Goal: Task Accomplishment & Management: Use online tool/utility

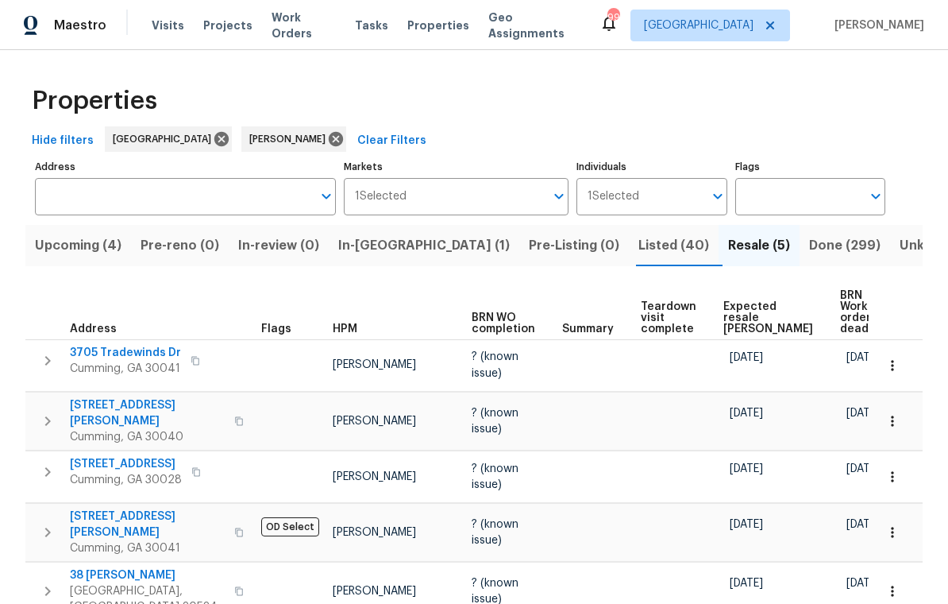
click at [638, 242] on span "Listed (40)" at bounding box center [673, 245] width 71 height 22
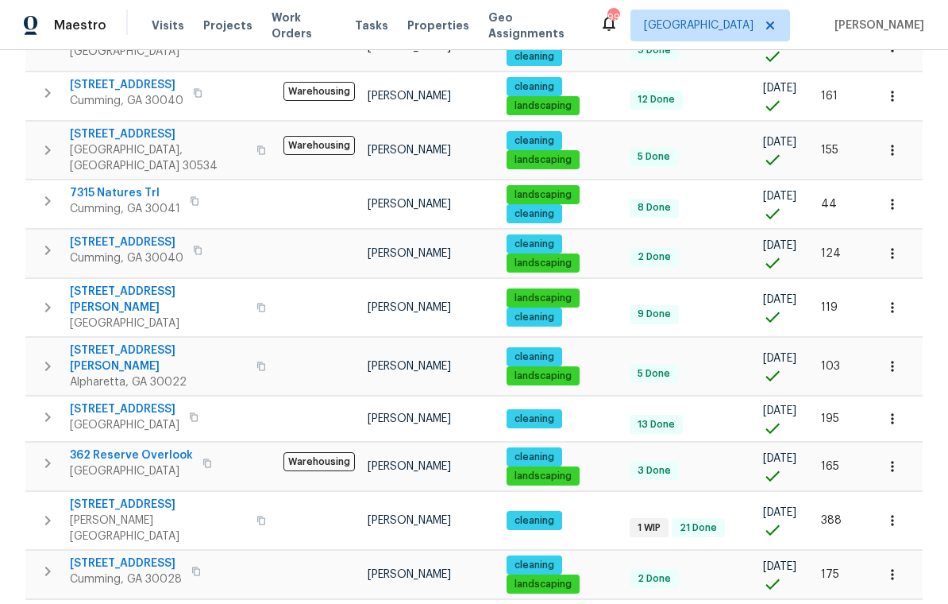
scroll to position [1004, 0]
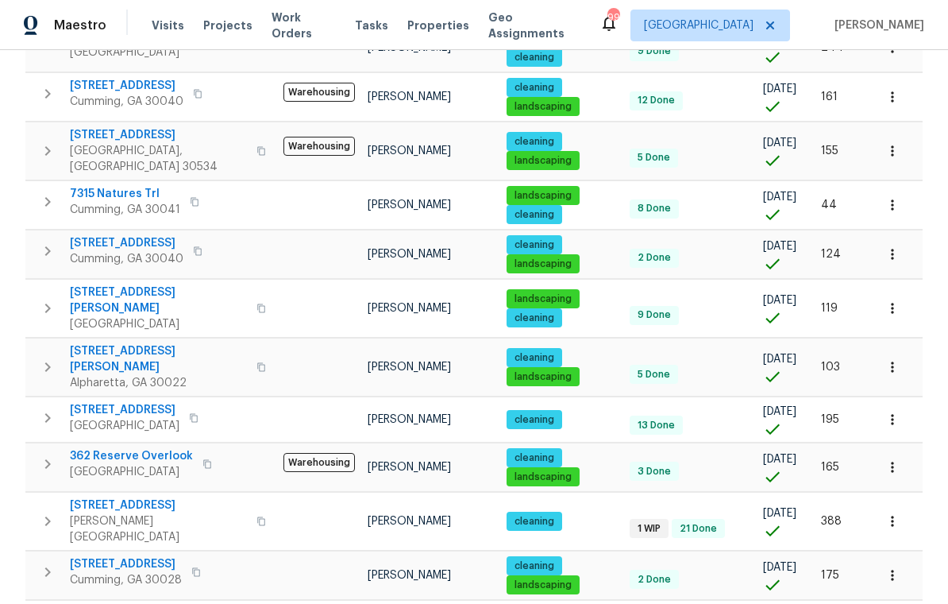
click at [893, 359] on icon "button" at bounding box center [893, 367] width 16 height 16
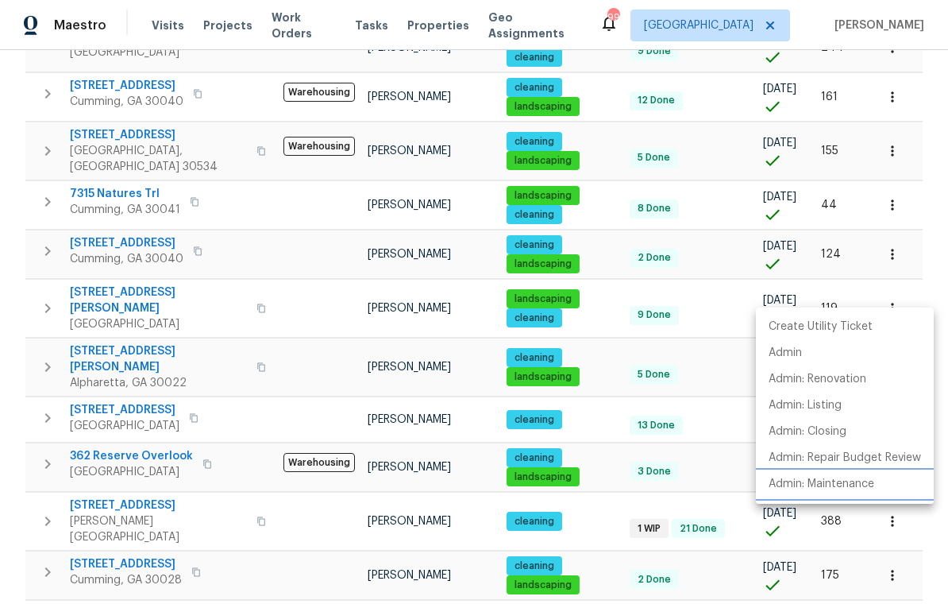
click at [850, 486] on p "Admin: Maintenance" at bounding box center [822, 484] width 106 height 17
click at [886, 252] on div at bounding box center [474, 302] width 948 height 604
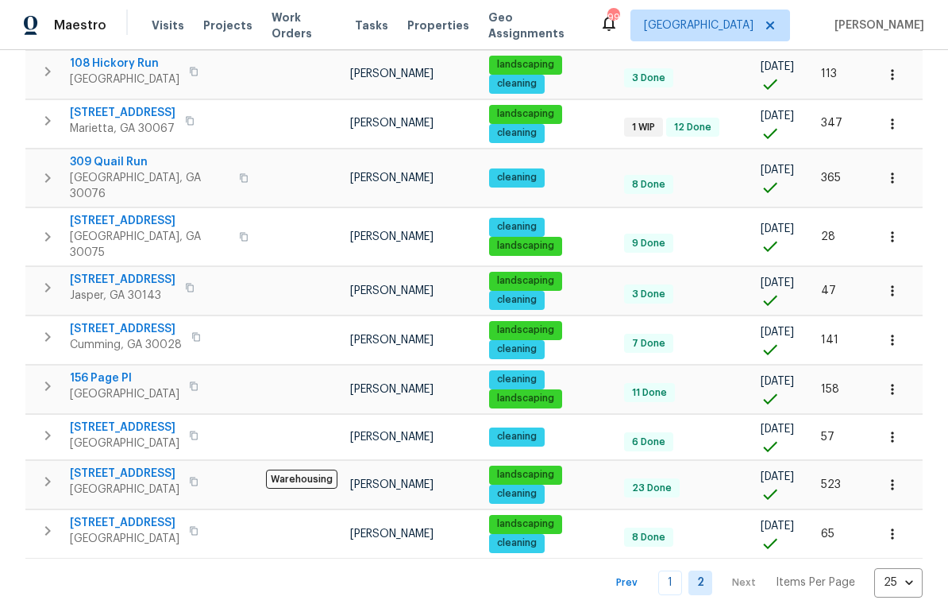
scroll to position [453, 0]
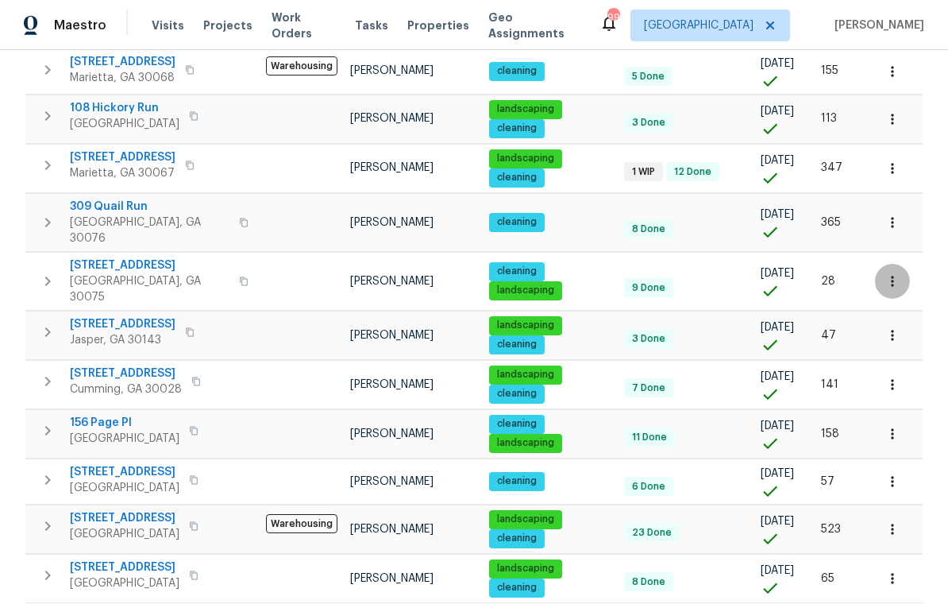
click at [892, 276] on icon "button" at bounding box center [892, 281] width 2 height 10
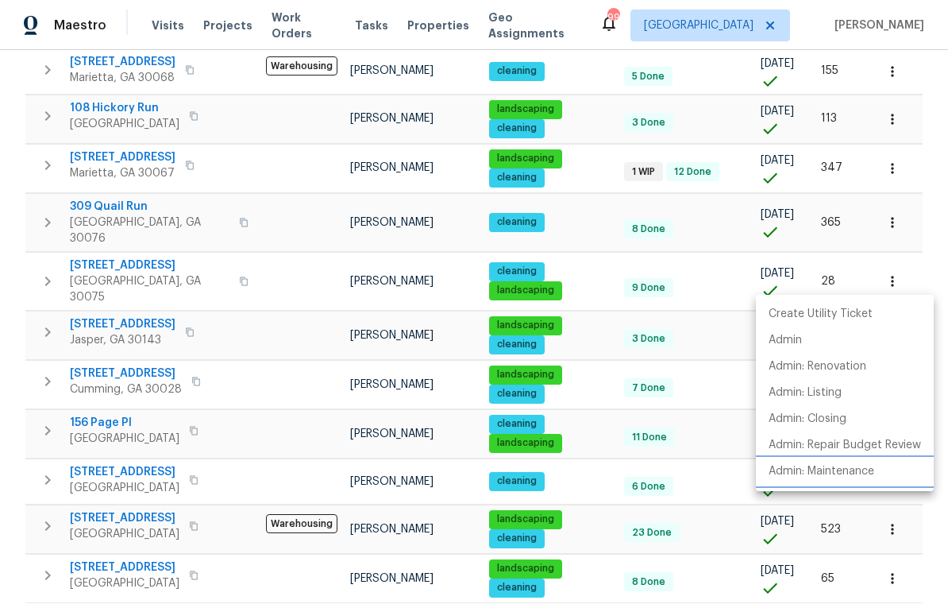
click at [841, 471] on p "Admin: Maintenance" at bounding box center [822, 471] width 106 height 17
click at [39, 273] on div at bounding box center [474, 302] width 948 height 604
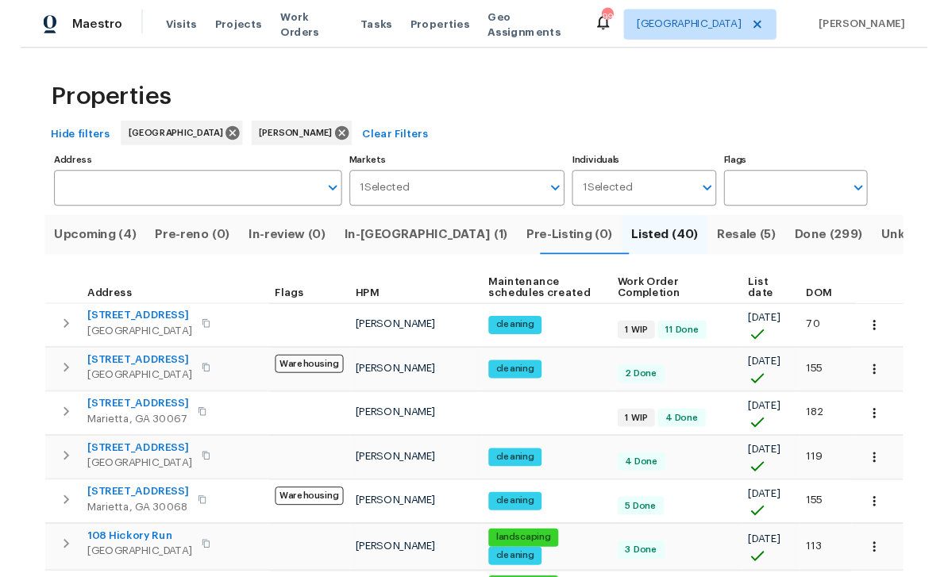
scroll to position [0, 0]
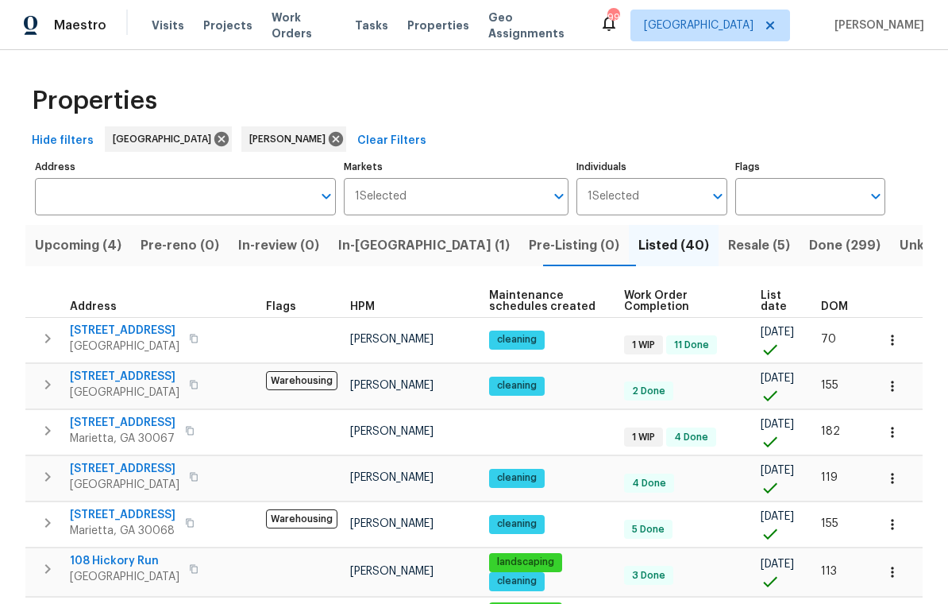
click at [81, 241] on span "Upcoming (4)" at bounding box center [78, 245] width 87 height 22
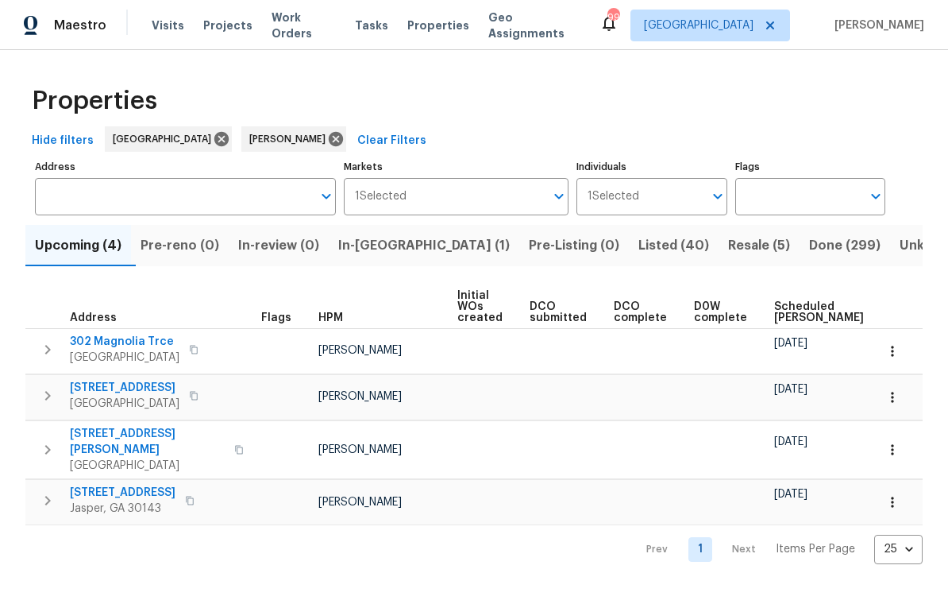
click at [102, 341] on span "302 Magnolia Trce" at bounding box center [125, 342] width 110 height 16
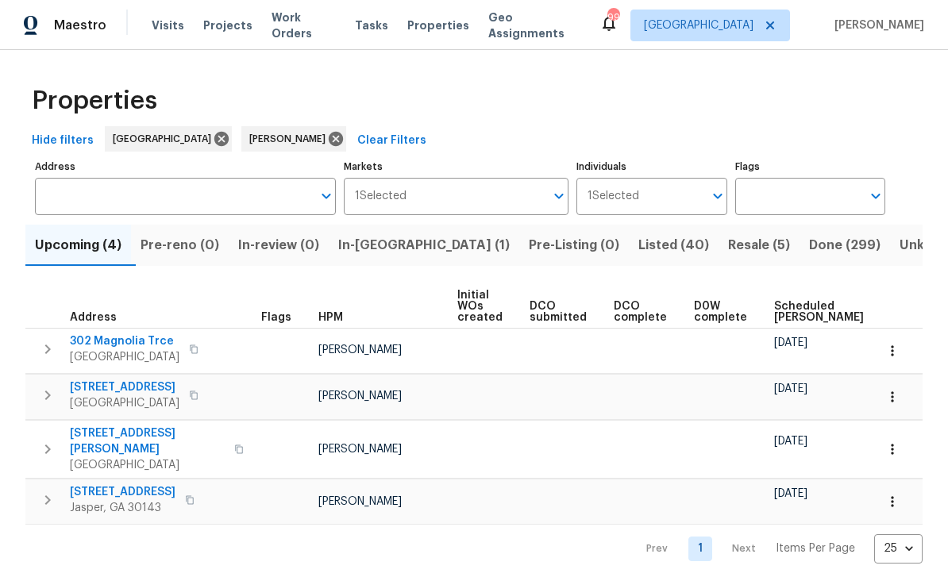
click at [388, 242] on span "In-reno (1)" at bounding box center [424, 245] width 172 height 22
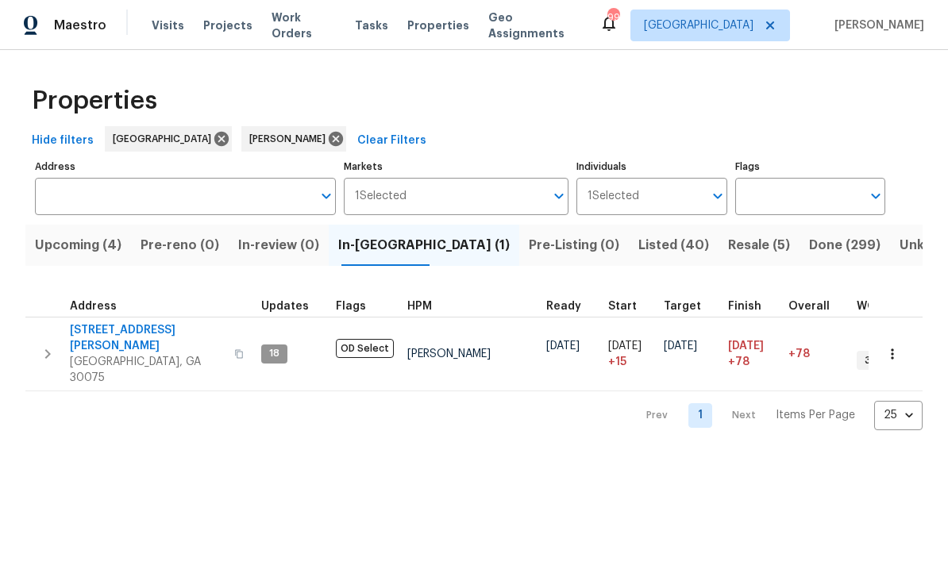
click at [112, 331] on span "410 Hamilton Park Dr" at bounding box center [147, 338] width 155 height 32
click at [638, 247] on span "Listed (40)" at bounding box center [673, 245] width 71 height 22
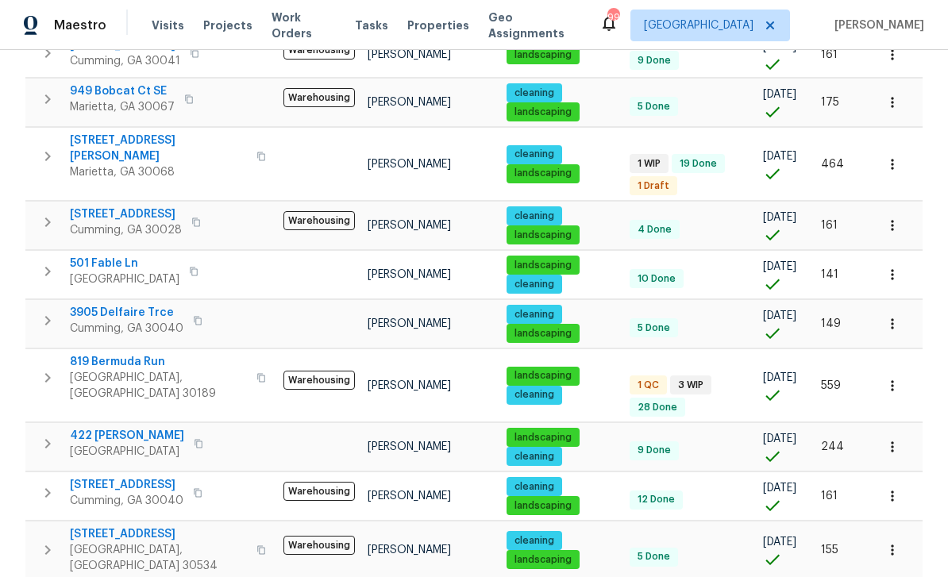
scroll to position [611, 0]
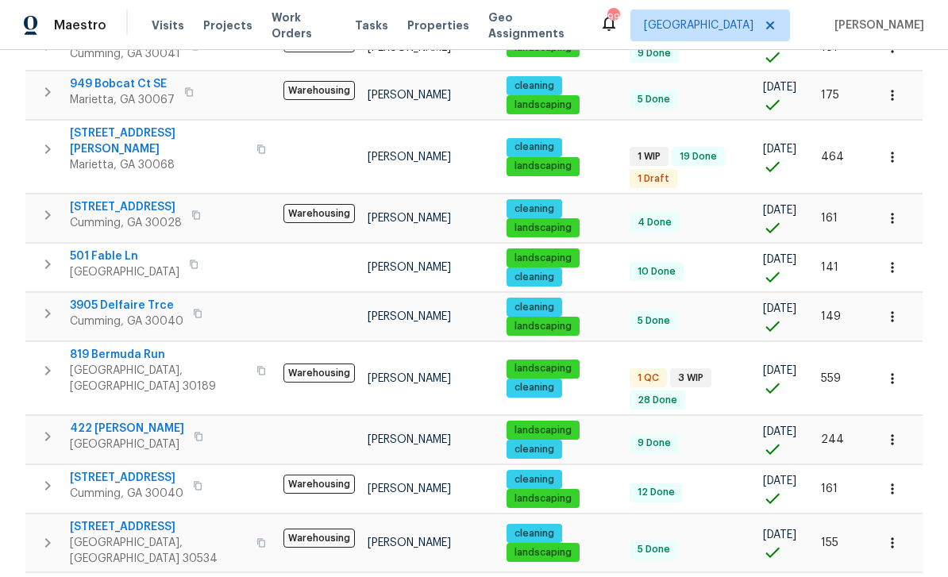
click at [114, 347] on span "819 Bermuda Run" at bounding box center [158, 355] width 177 height 16
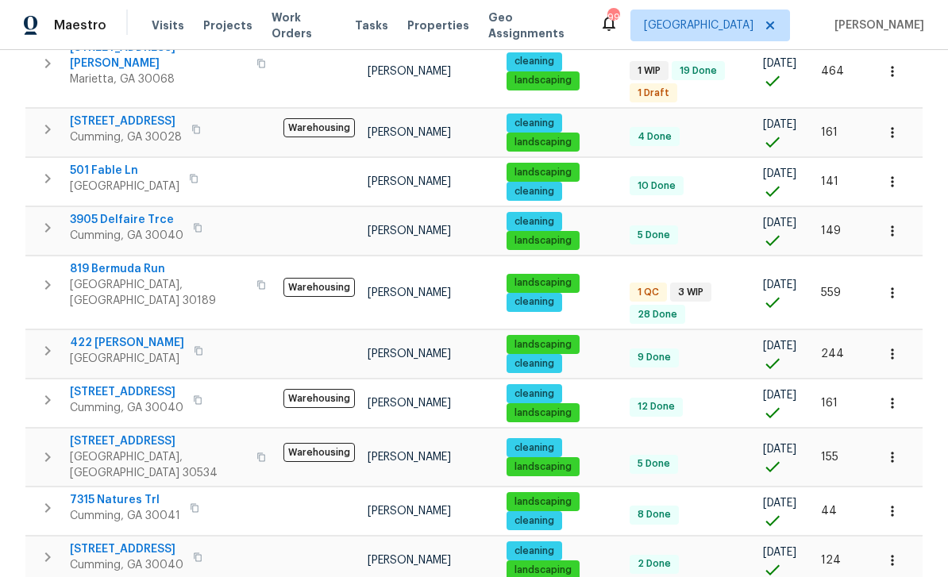
scroll to position [702, 0]
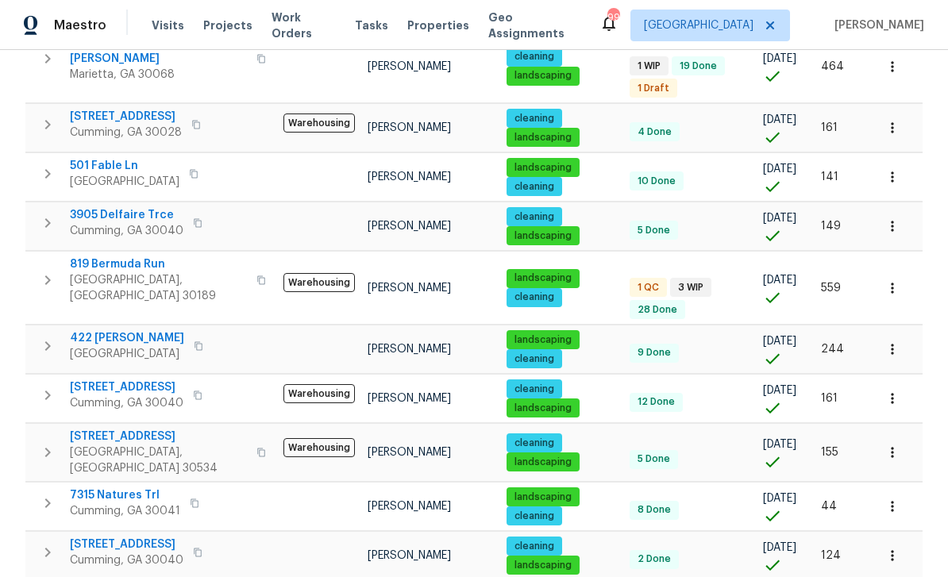
click at [893, 332] on button "button" at bounding box center [892, 349] width 35 height 35
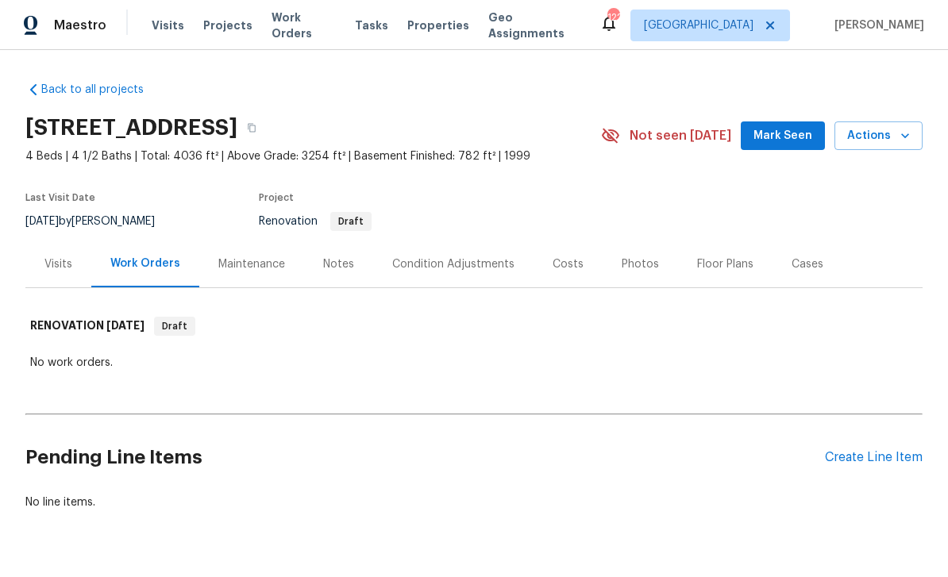
click at [572, 262] on div "Costs" at bounding box center [568, 264] width 31 height 16
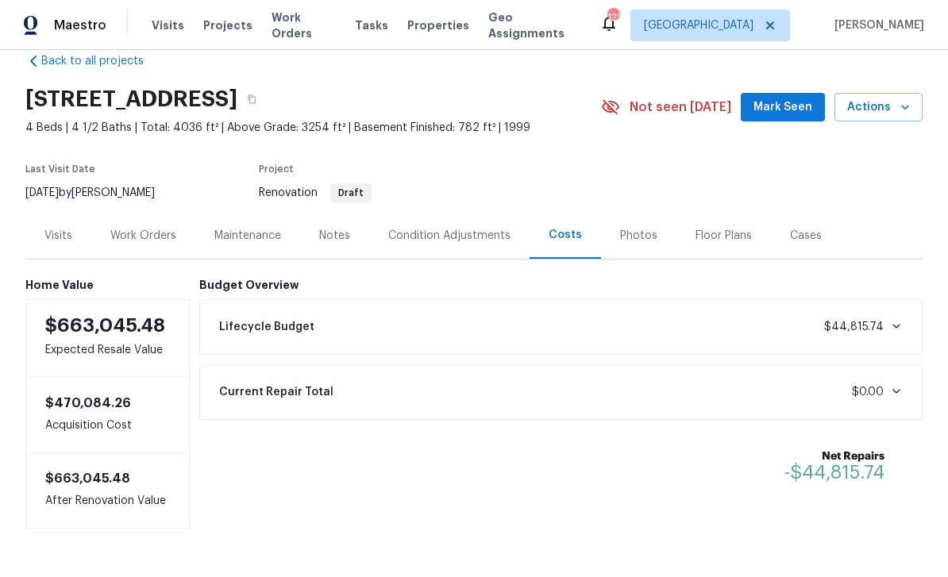
scroll to position [26, 0]
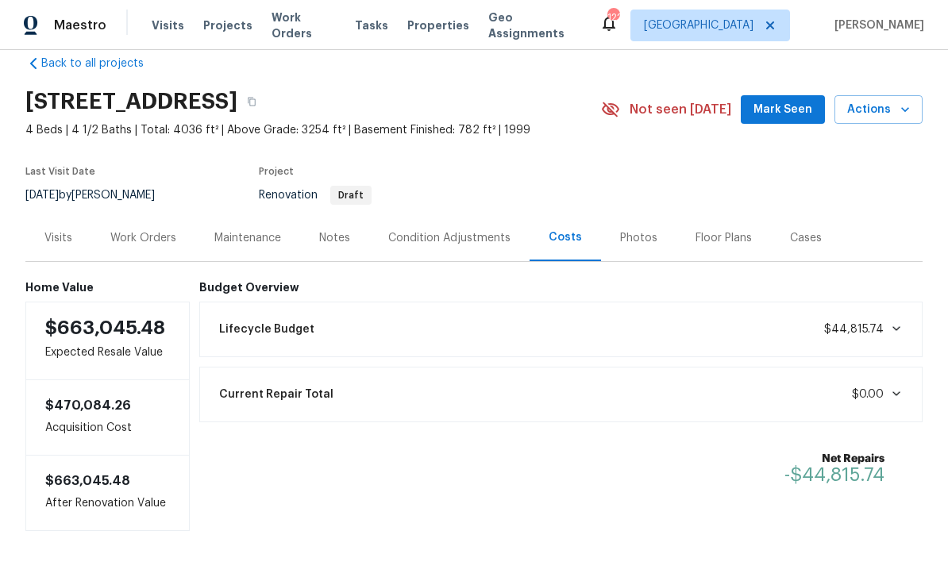
click at [474, 237] on div "Condition Adjustments" at bounding box center [449, 238] width 122 height 16
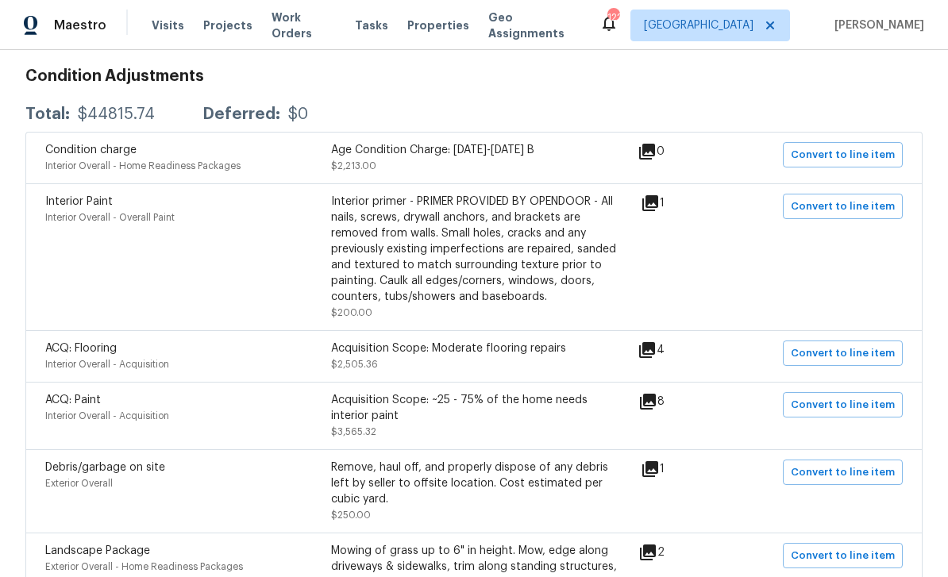
scroll to position [272, 0]
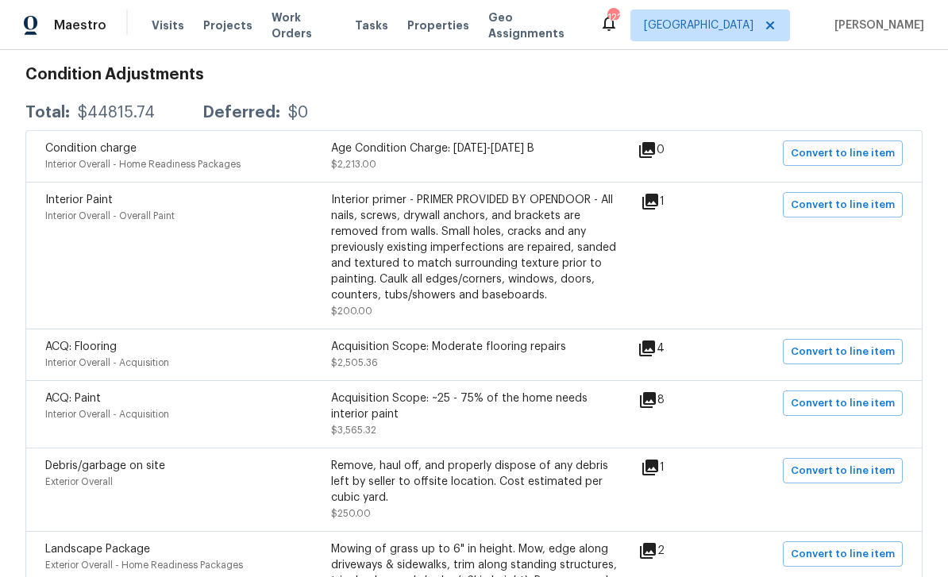
click at [656, 403] on icon at bounding box center [648, 400] width 16 height 16
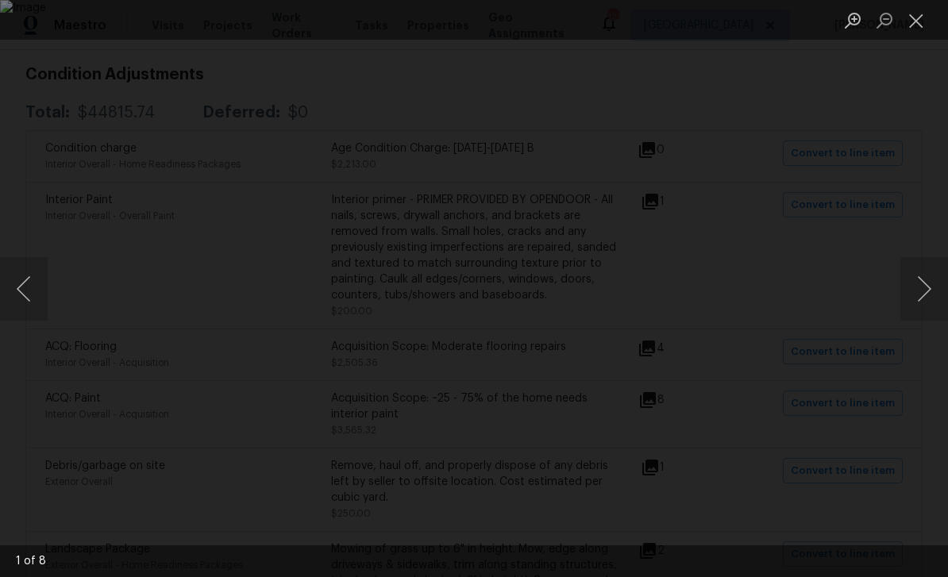
click at [915, 286] on button "Next image" at bounding box center [925, 289] width 48 height 64
click at [918, 285] on button "Next image" at bounding box center [925, 289] width 48 height 64
click at [917, 287] on button "Next image" at bounding box center [925, 289] width 48 height 64
click at [919, 282] on button "Next image" at bounding box center [925, 289] width 48 height 64
click at [917, 284] on button "Next image" at bounding box center [925, 289] width 48 height 64
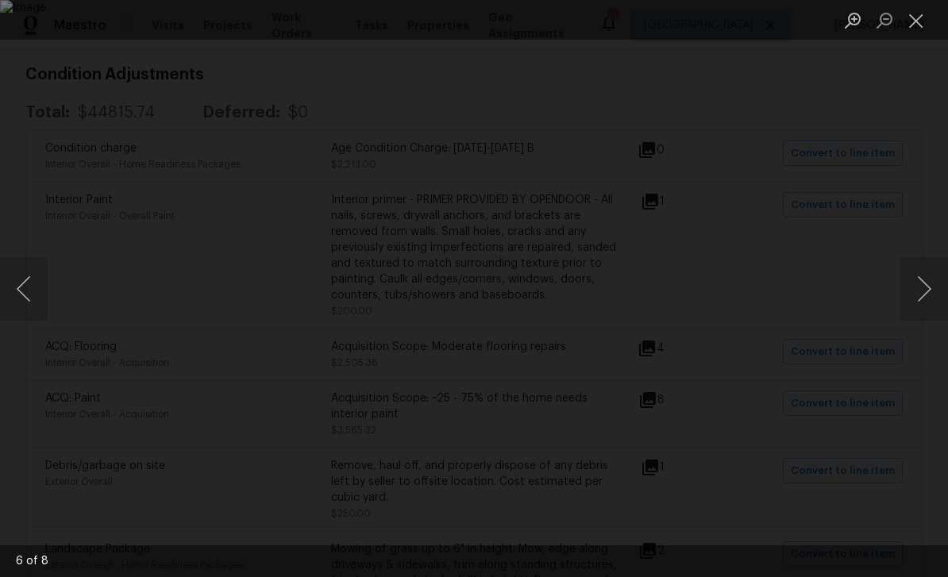
click at [914, 284] on button "Next image" at bounding box center [925, 289] width 48 height 64
click at [911, 23] on button "Close lightbox" at bounding box center [917, 20] width 32 height 28
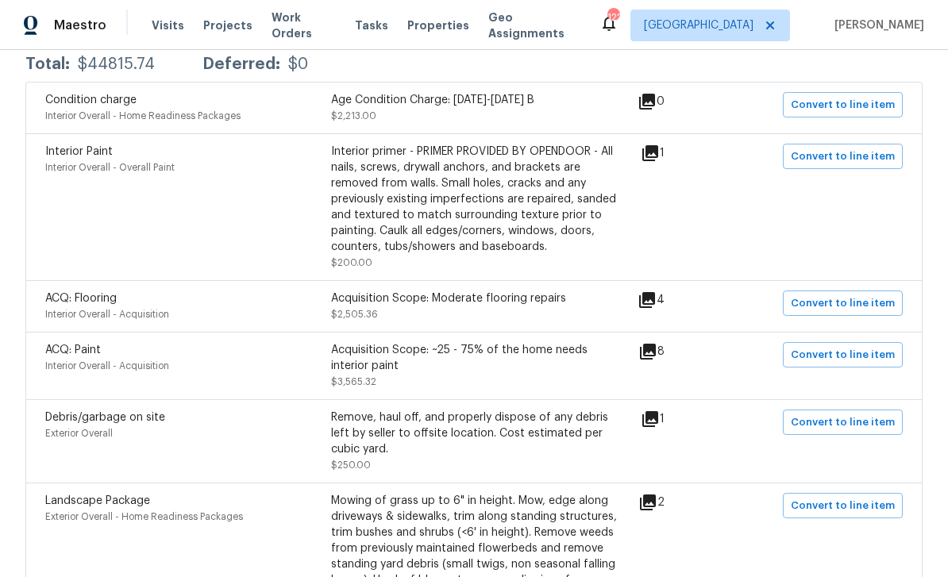
scroll to position [323, 0]
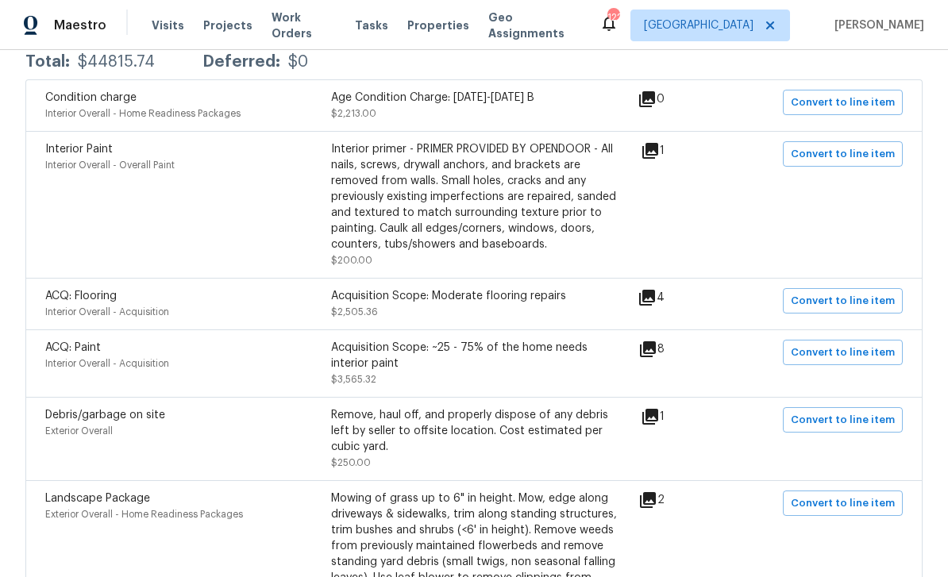
click at [655, 303] on icon at bounding box center [647, 298] width 16 height 16
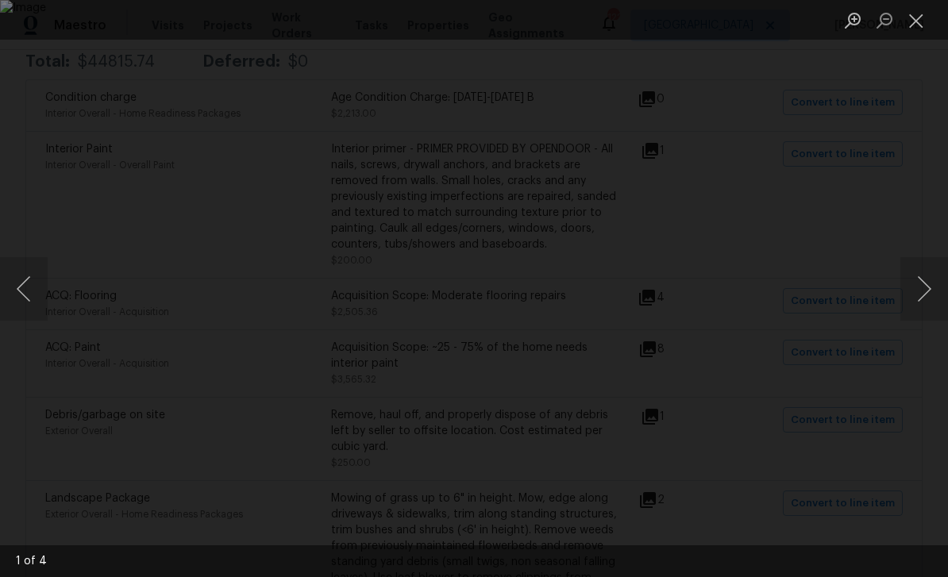
click at [922, 284] on button "Next image" at bounding box center [925, 289] width 48 height 64
click at [922, 285] on button "Next image" at bounding box center [925, 289] width 48 height 64
click at [921, 284] on button "Next image" at bounding box center [925, 289] width 48 height 64
click at [911, 29] on button "Close lightbox" at bounding box center [917, 20] width 32 height 28
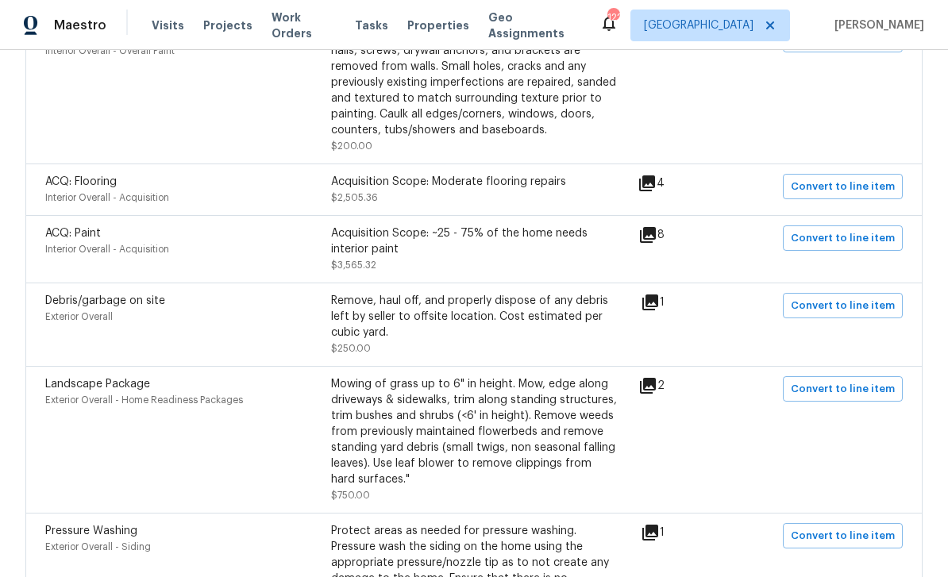
scroll to position [452, 0]
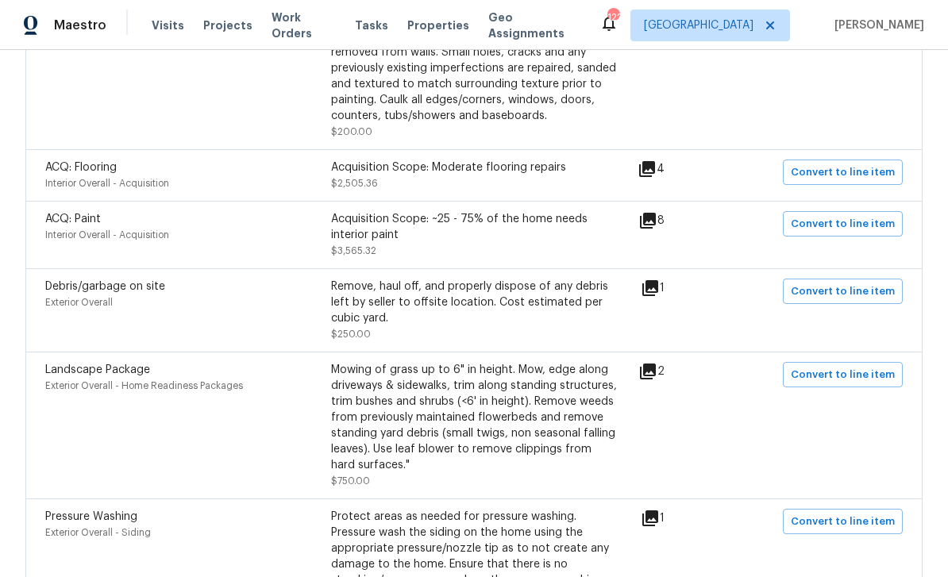
click at [656, 377] on icon at bounding box center [648, 372] width 16 height 16
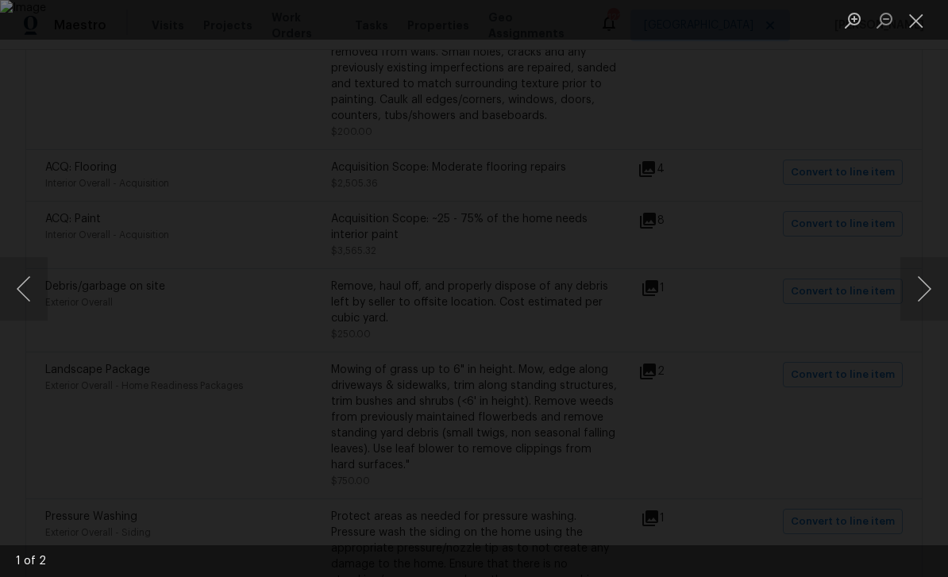
click at [915, 288] on button "Next image" at bounding box center [925, 289] width 48 height 64
click at [916, 287] on button "Next image" at bounding box center [925, 289] width 48 height 64
click at [912, 292] on button "Next image" at bounding box center [925, 289] width 48 height 64
click at [923, 282] on button "Next image" at bounding box center [925, 289] width 48 height 64
click at [908, 22] on button "Close lightbox" at bounding box center [917, 20] width 32 height 28
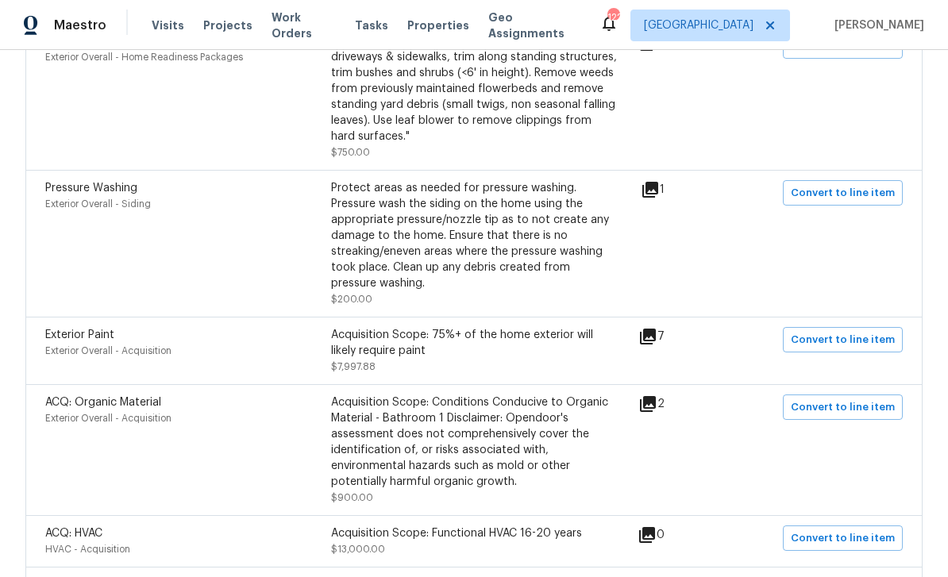
scroll to position [783, 0]
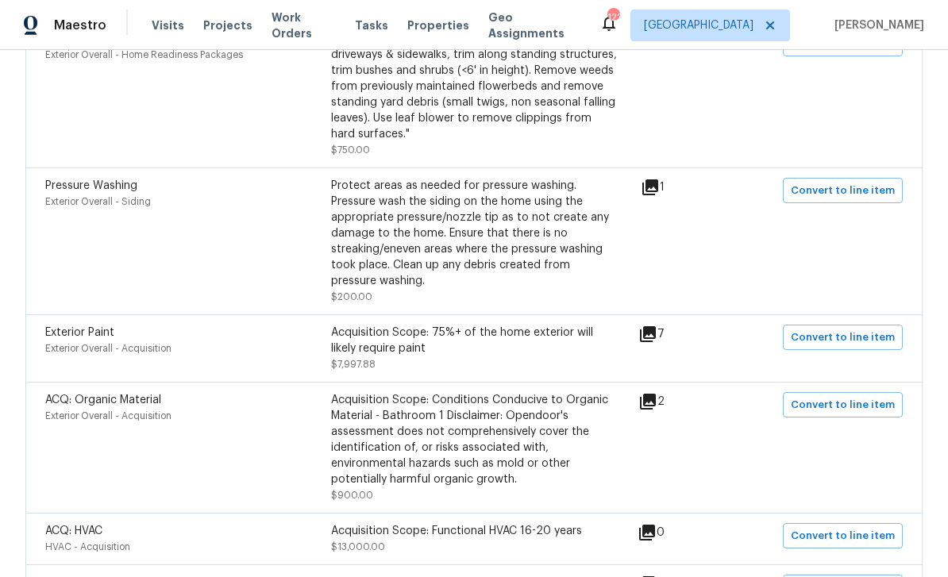
click at [660, 194] on icon at bounding box center [650, 187] width 19 height 19
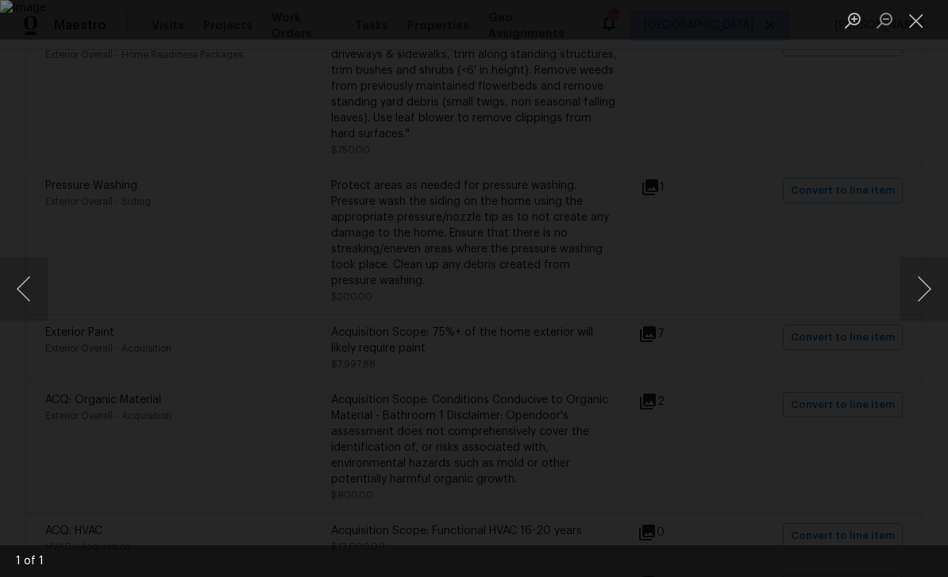
click at [912, 21] on button "Close lightbox" at bounding box center [917, 20] width 32 height 28
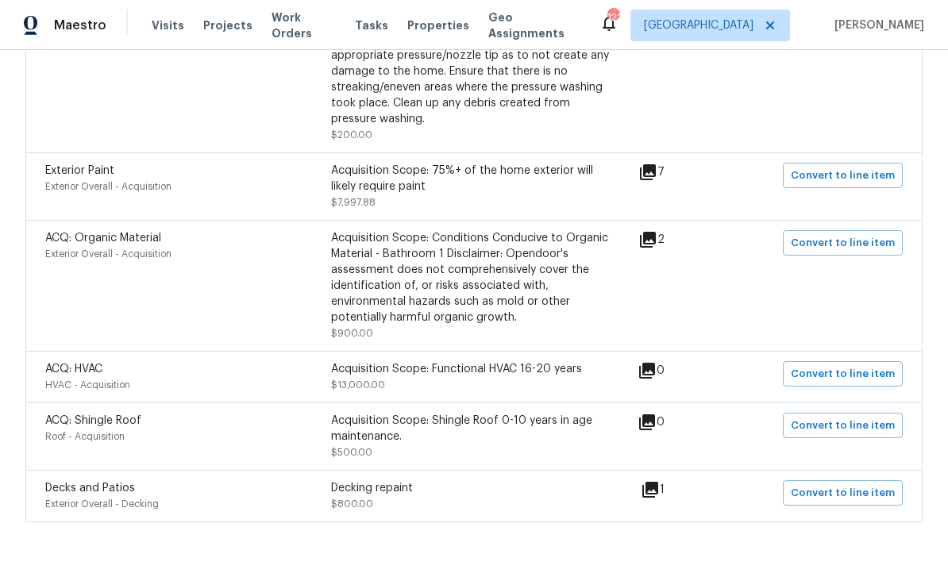
scroll to position [944, 0]
click at [660, 500] on icon at bounding box center [650, 490] width 19 height 19
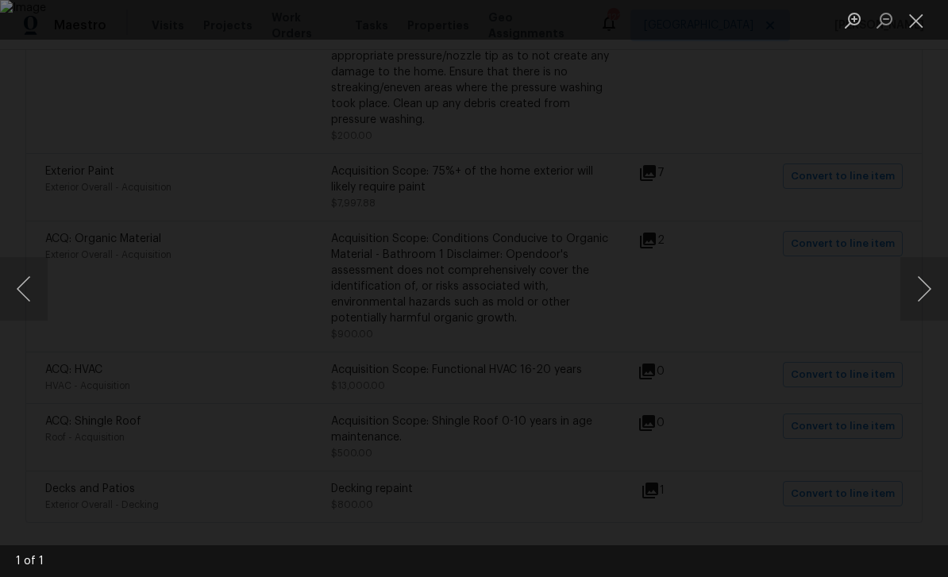
click at [921, 289] on button "Next image" at bounding box center [925, 289] width 48 height 64
click at [911, 24] on button "Close lightbox" at bounding box center [917, 20] width 32 height 28
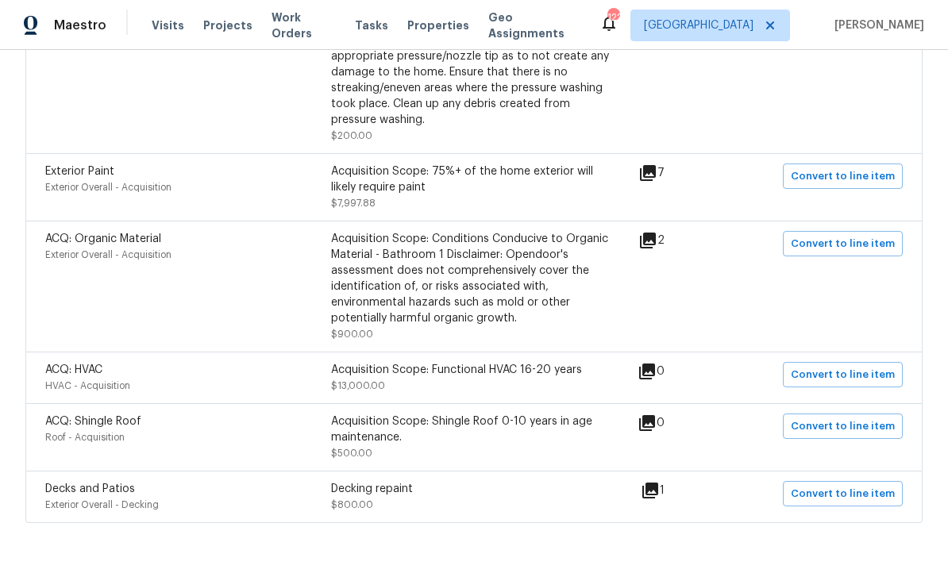
scroll to position [51, 0]
click at [748, 280] on span at bounding box center [745, 286] width 61 height 111
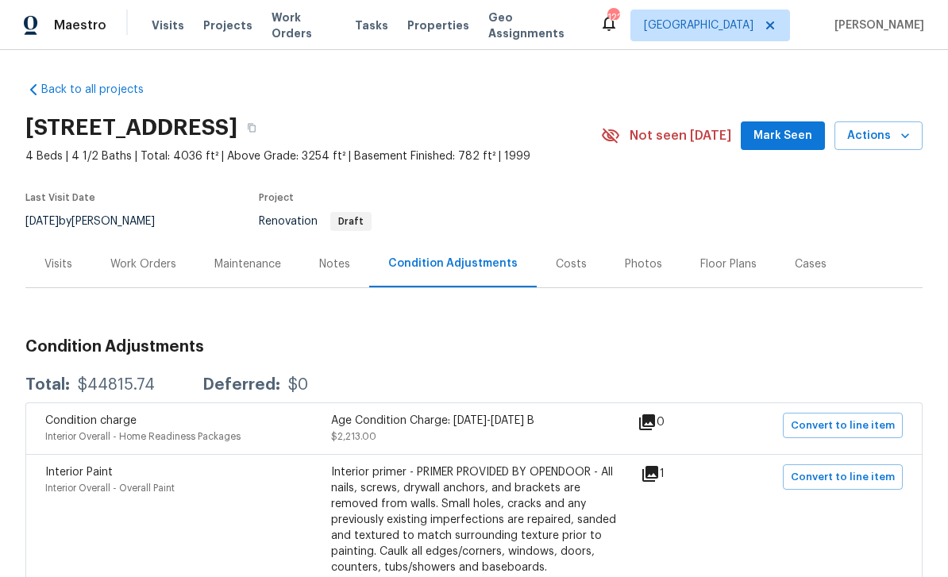
scroll to position [0, 0]
click at [140, 256] on div "Work Orders" at bounding box center [143, 264] width 66 height 16
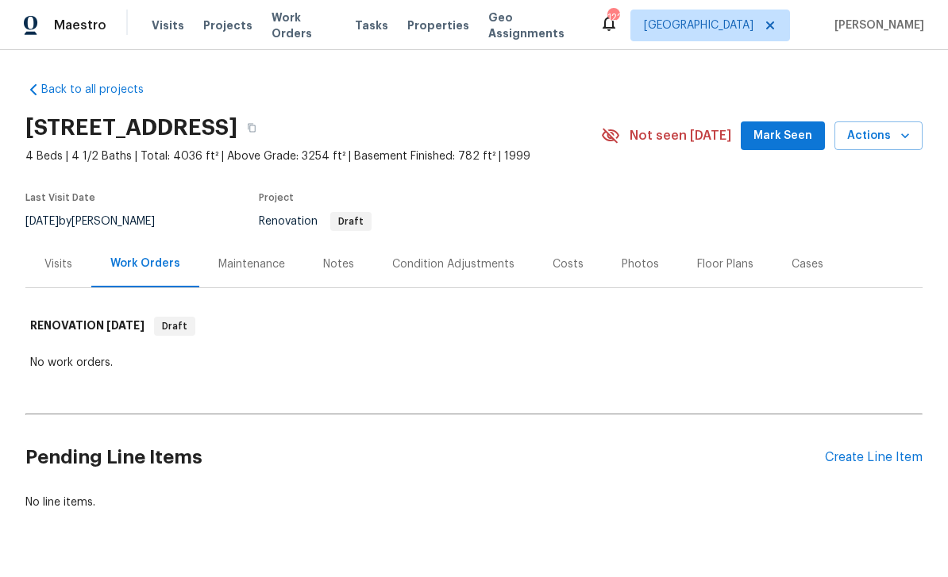
scroll to position [40, 0]
click at [256, 123] on icon "button" at bounding box center [252, 128] width 10 height 10
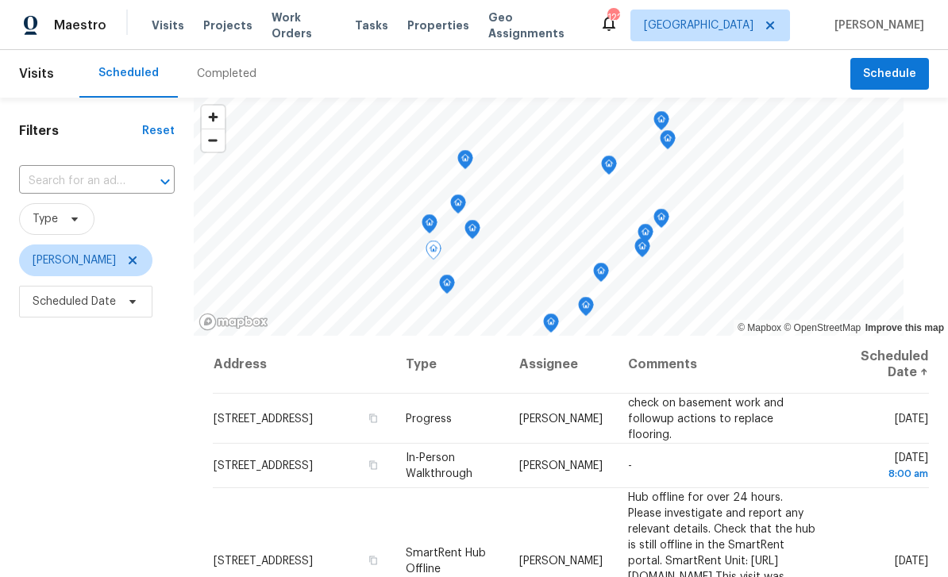
click at [0, 0] on icon at bounding box center [0, 0] width 0 height 0
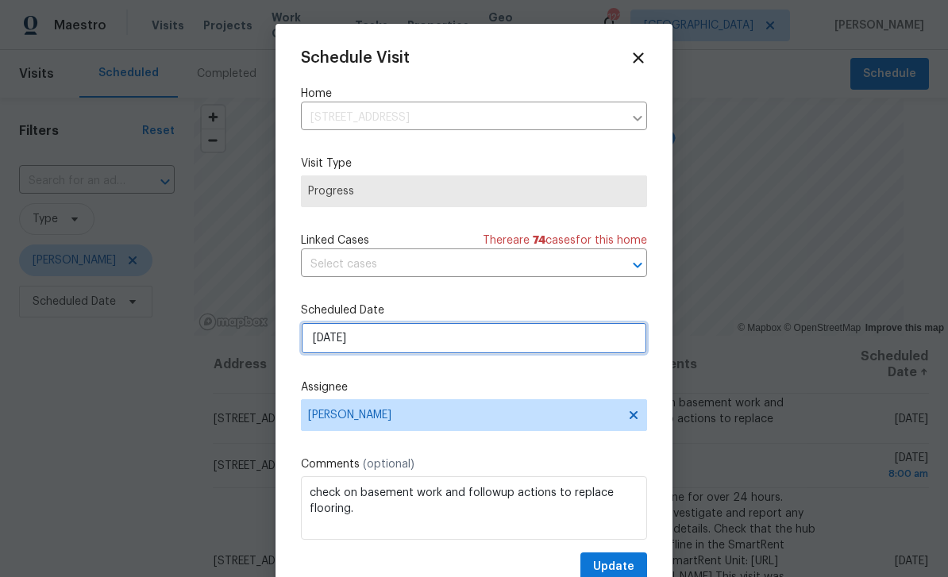
click at [595, 346] on input "8/20/2025" at bounding box center [474, 338] width 346 height 32
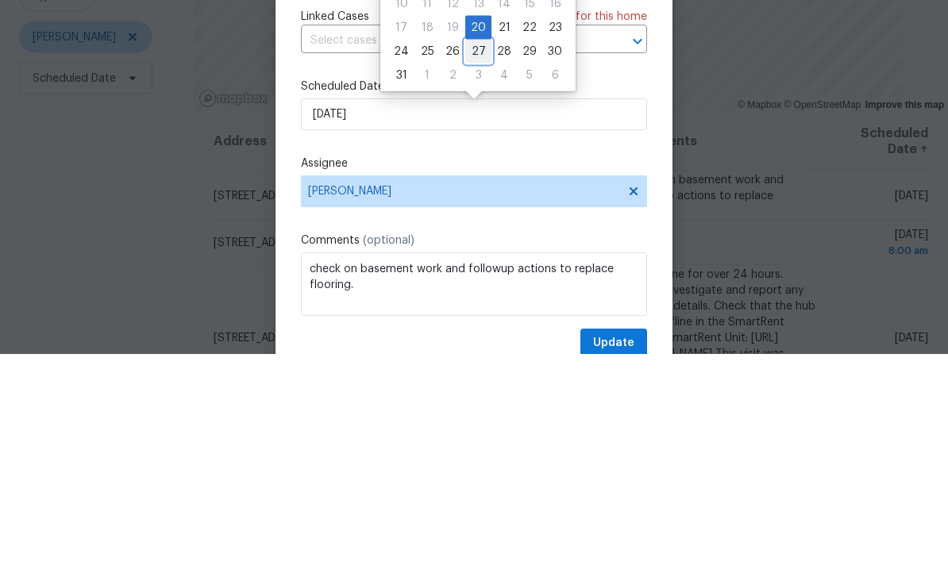
click at [474, 264] on div "27" at bounding box center [478, 275] width 26 height 22
type input "8/27/2025"
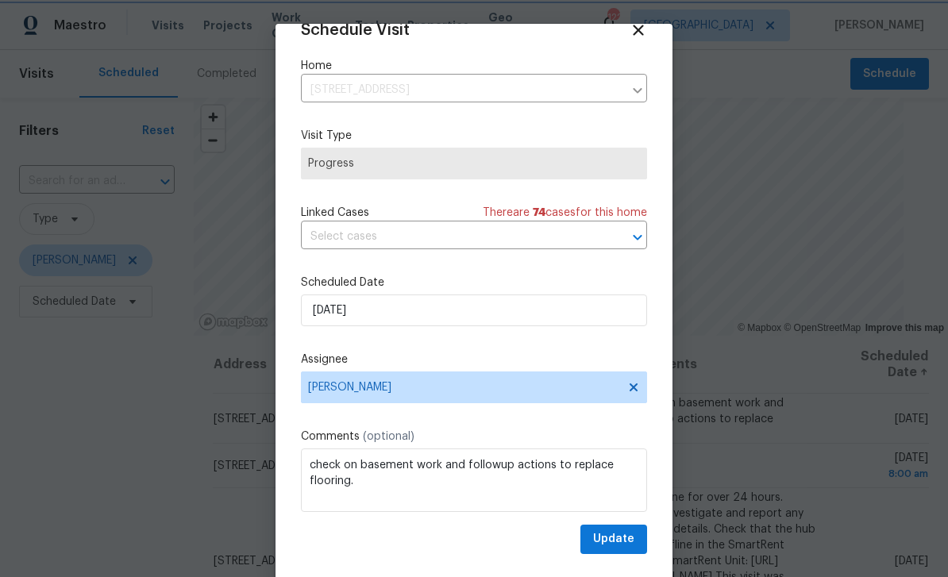
scroll to position [31, 0]
click at [620, 542] on span "Update" at bounding box center [613, 540] width 41 height 20
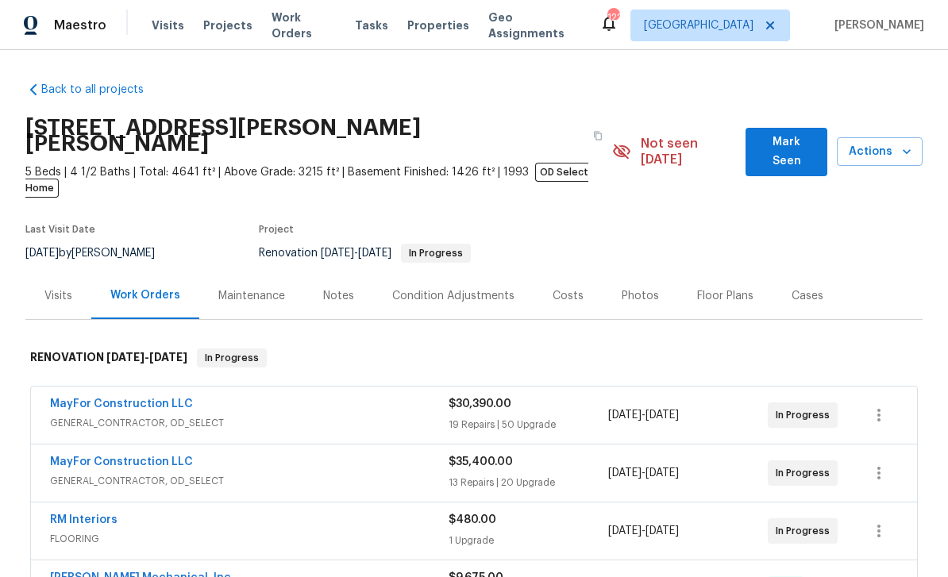
click at [638, 288] on div "Photos" at bounding box center [640, 296] width 37 height 16
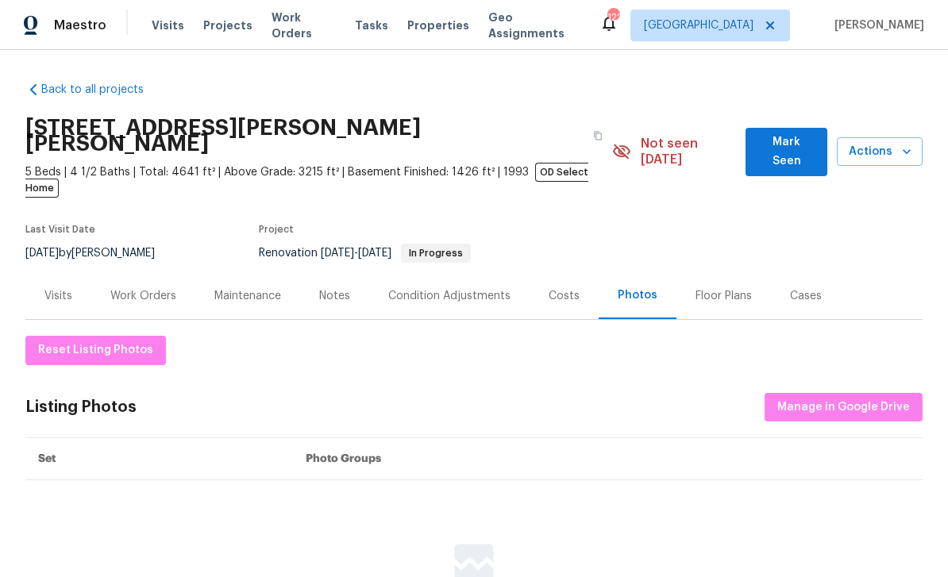
click at [781, 137] on span "Mark Seen" at bounding box center [786, 152] width 56 height 39
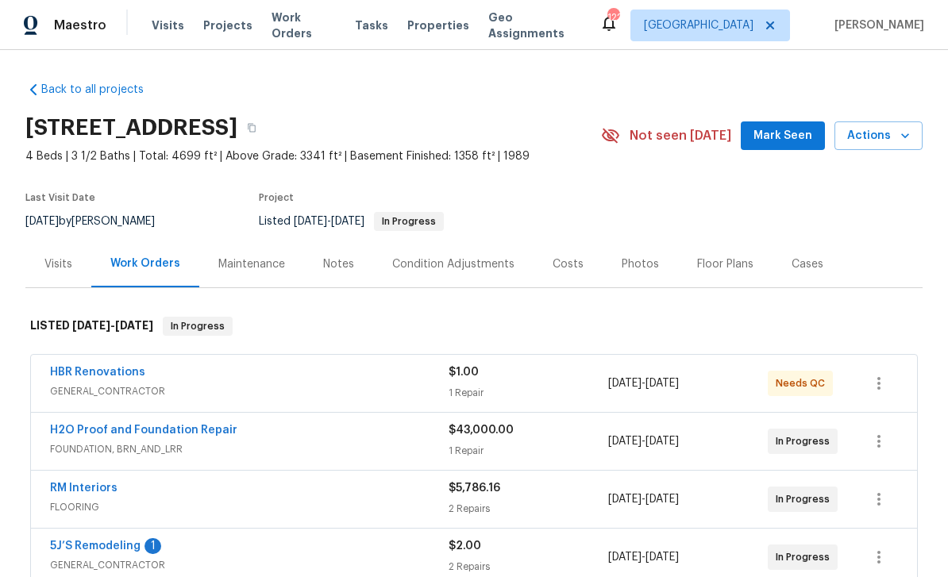
scroll to position [88, 0]
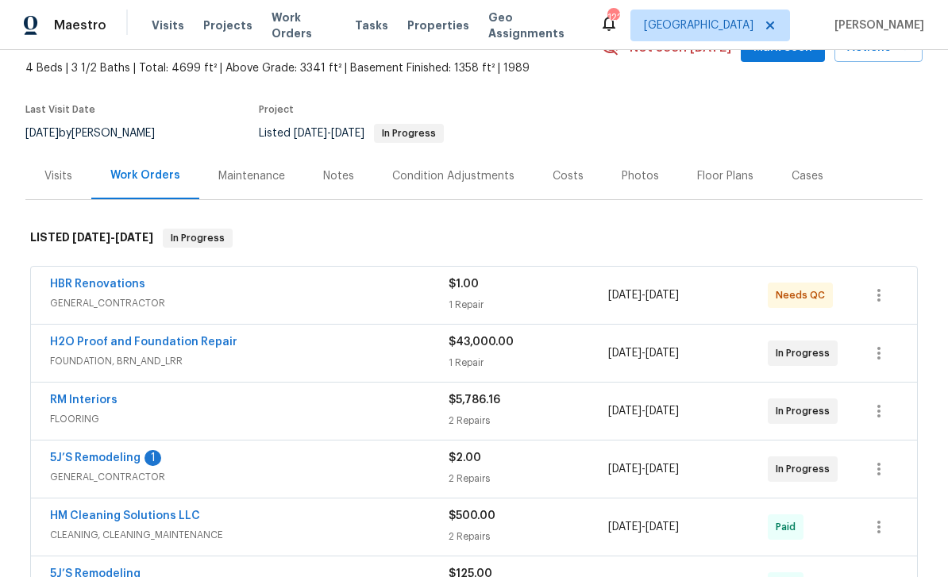
click at [101, 461] on link "5J’S Remodeling" at bounding box center [95, 458] width 91 height 11
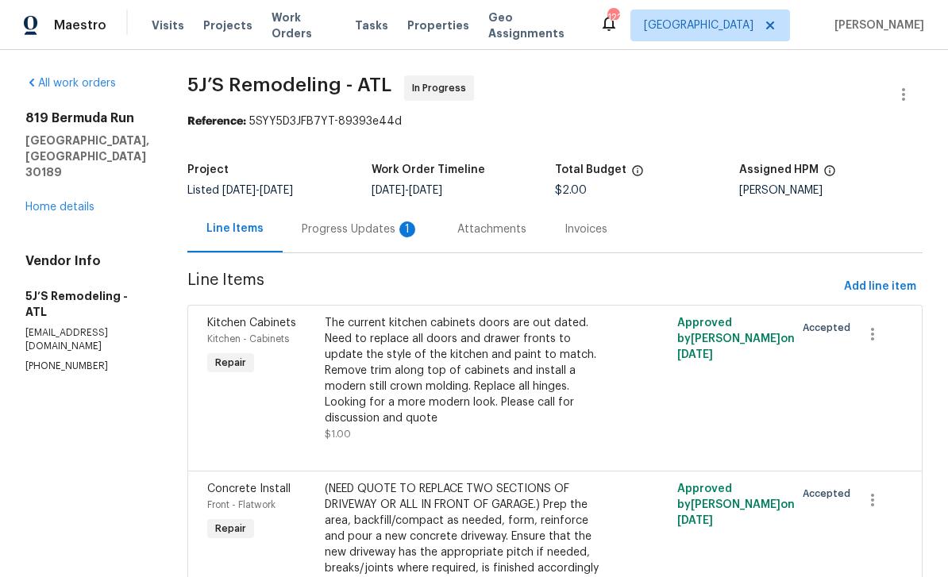
click at [353, 219] on div "Progress Updates 1" at bounding box center [361, 229] width 156 height 47
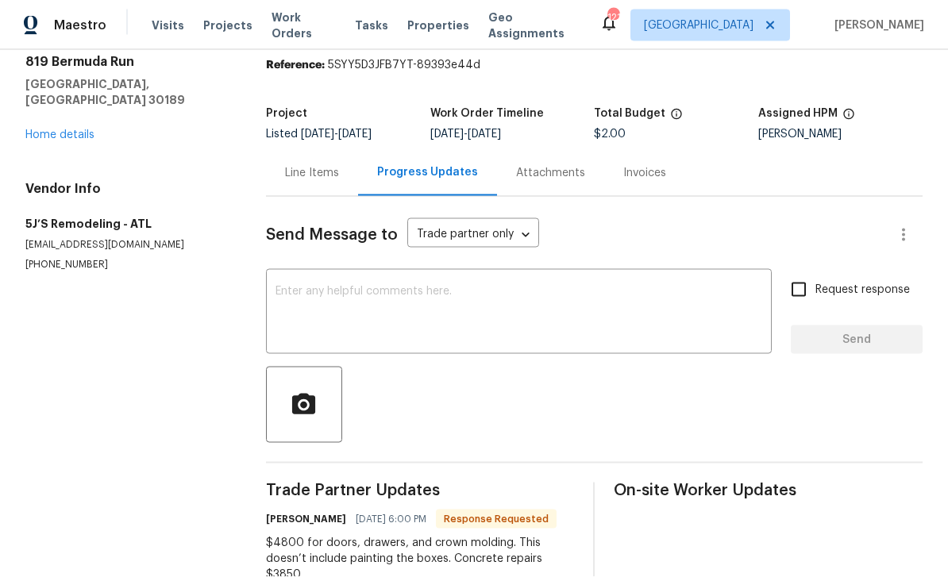
scroll to position [51, 0]
click at [295, 286] on textarea at bounding box center [519, 314] width 487 height 56
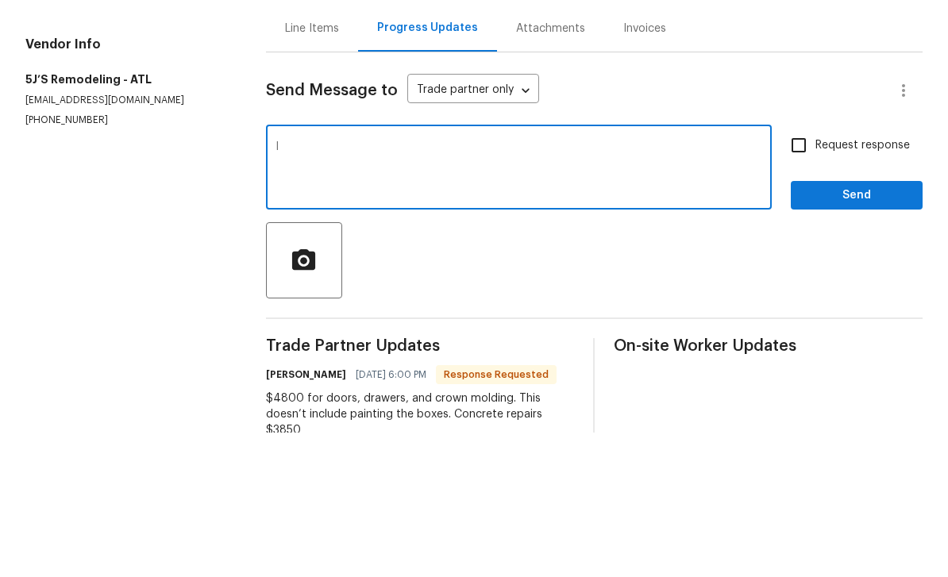
type textarea "I"
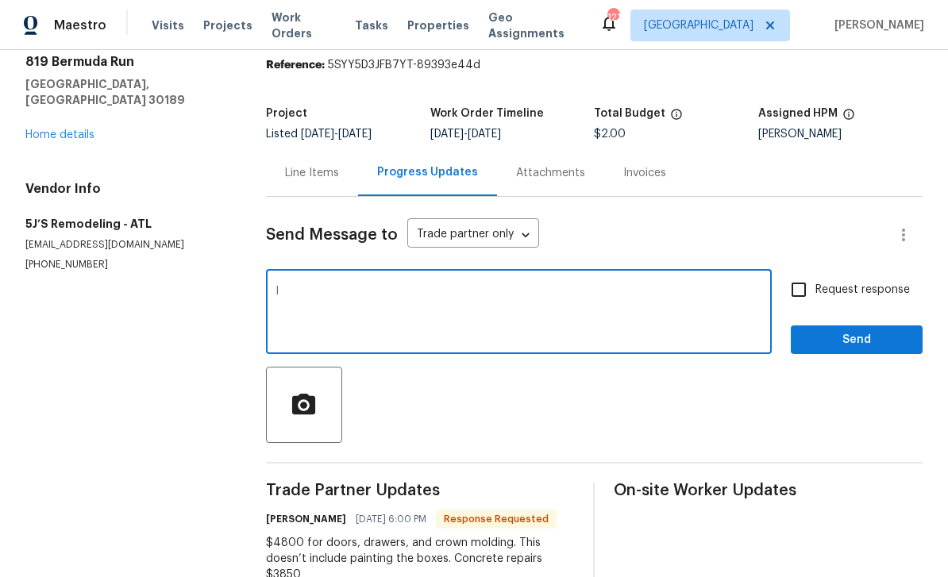
click at [324, 165] on div "Line Items" at bounding box center [312, 173] width 54 height 16
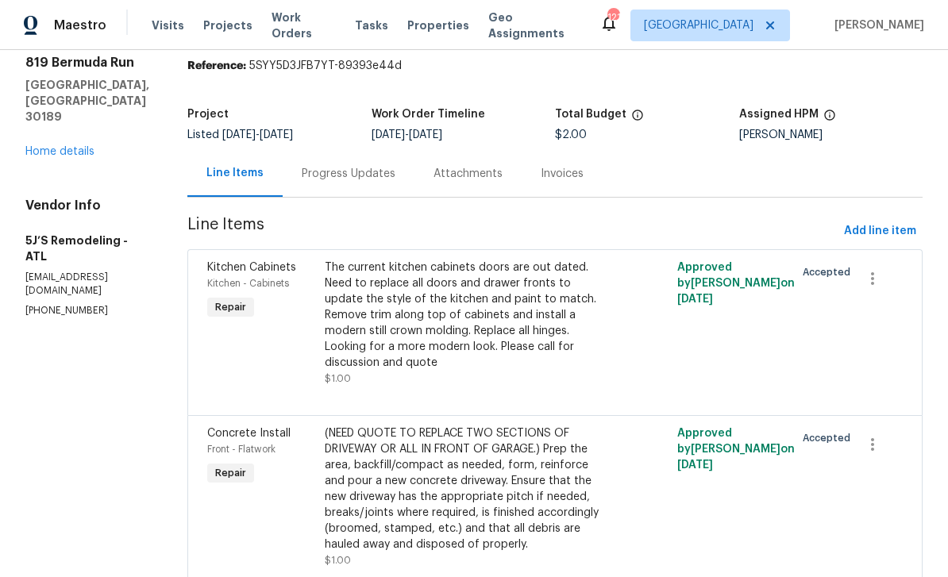
click at [335, 166] on div "Progress Updates" at bounding box center [349, 174] width 94 height 16
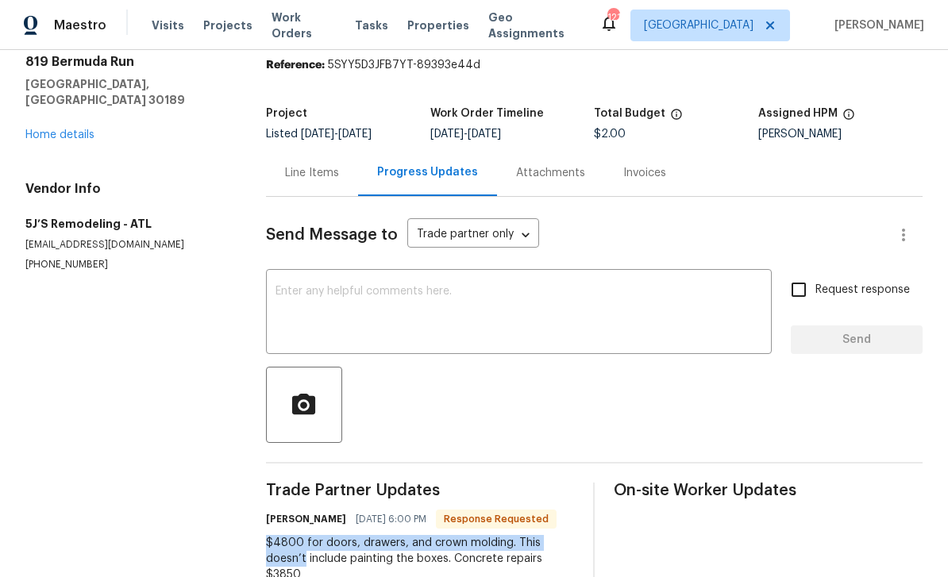
scroll to position [51, 0]
copy div "$4800 for doors, drawers, and crown molding. This doesn’t include painting the …"
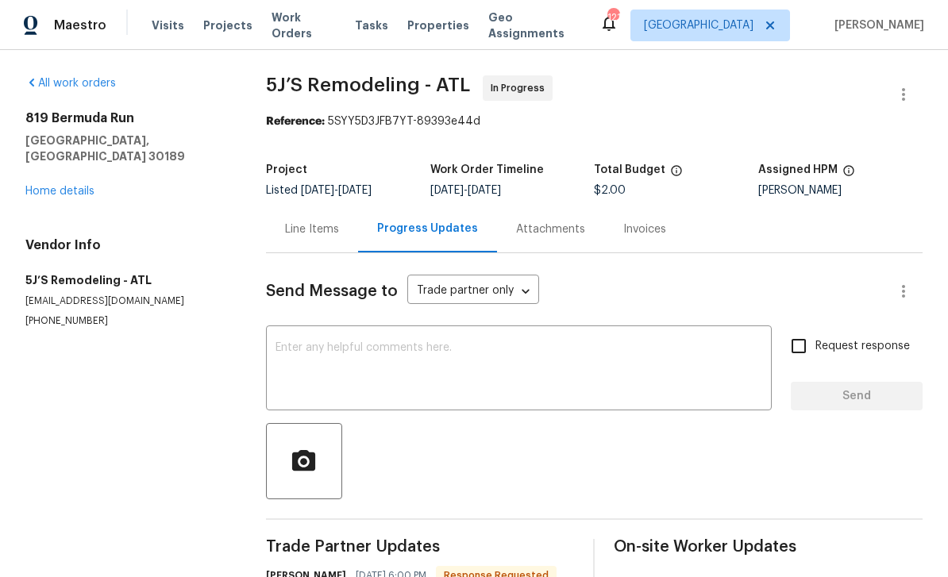
click at [60, 115] on div "[STREET_ADDRESS] Home details" at bounding box center [126, 154] width 202 height 89
click at [59, 186] on link "Home details" at bounding box center [59, 191] width 69 height 11
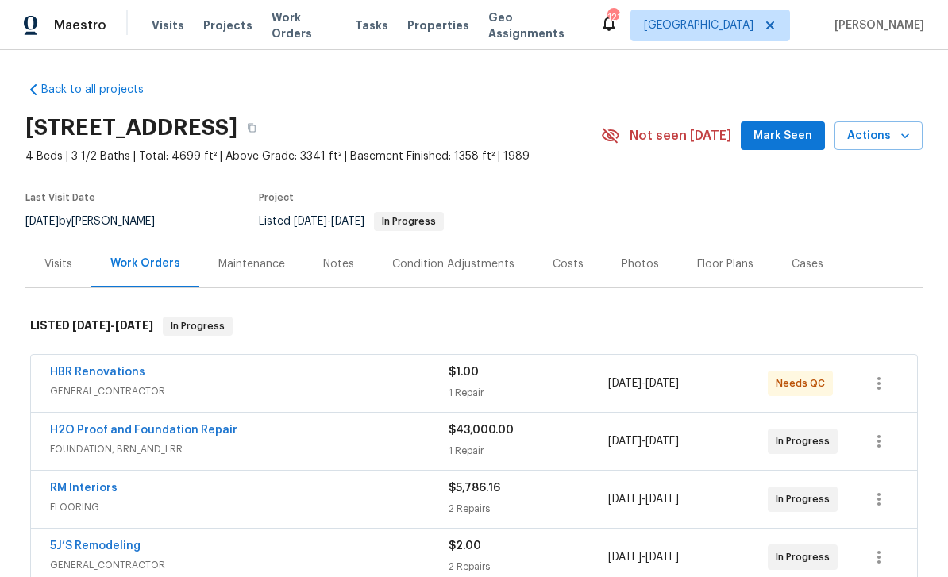
click at [88, 541] on link "5J’S Remodeling" at bounding box center [95, 546] width 91 height 11
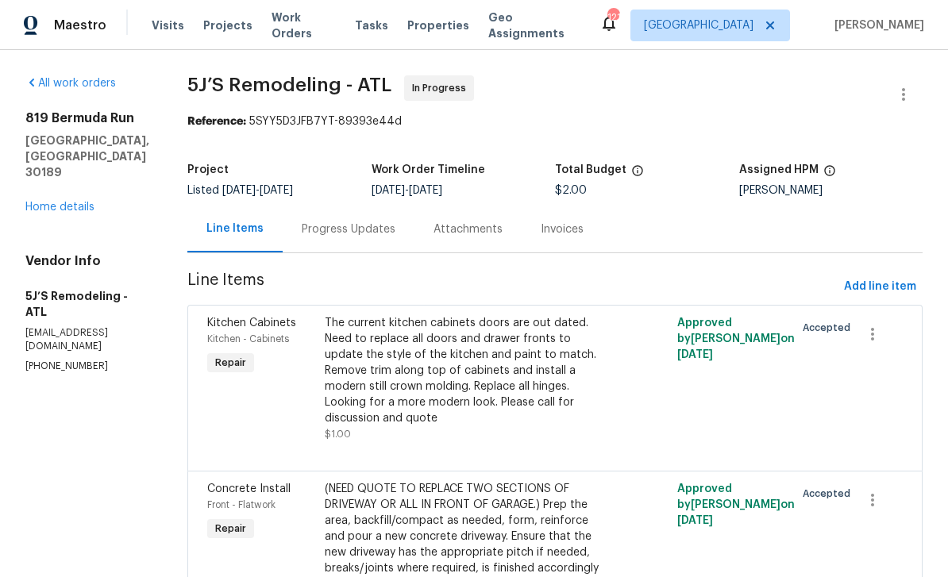
click at [337, 229] on div "Progress Updates" at bounding box center [349, 230] width 94 height 16
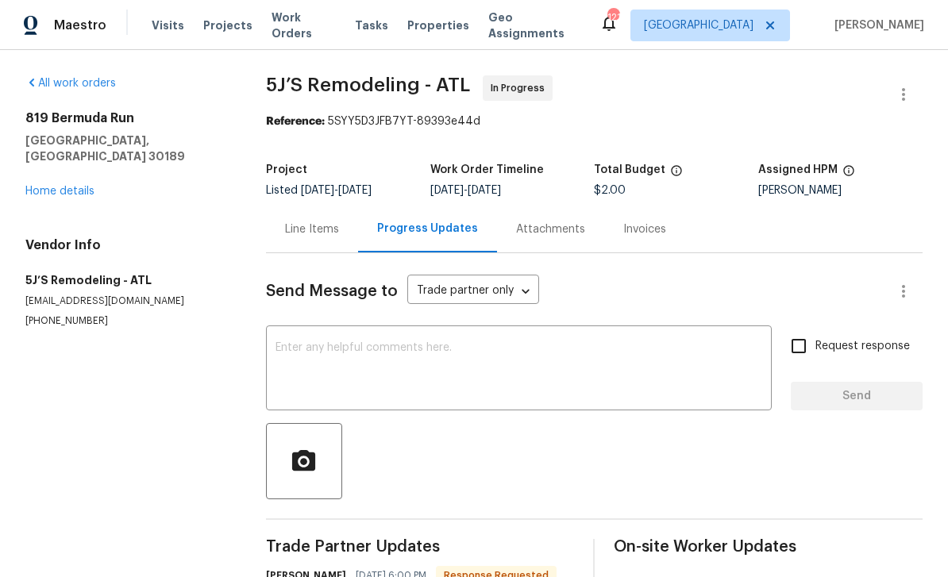
click at [307, 350] on textarea at bounding box center [519, 370] width 487 height 56
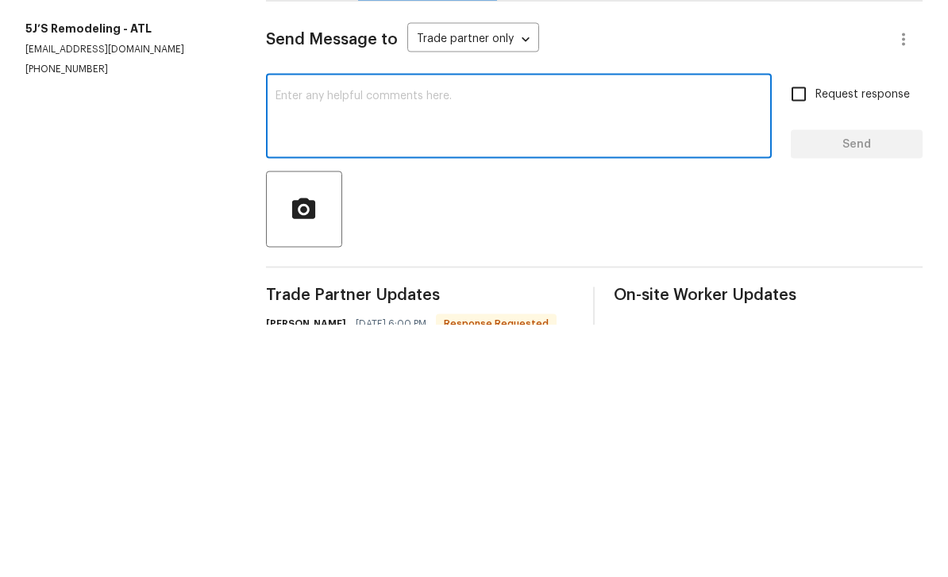
scroll to position [51, 0]
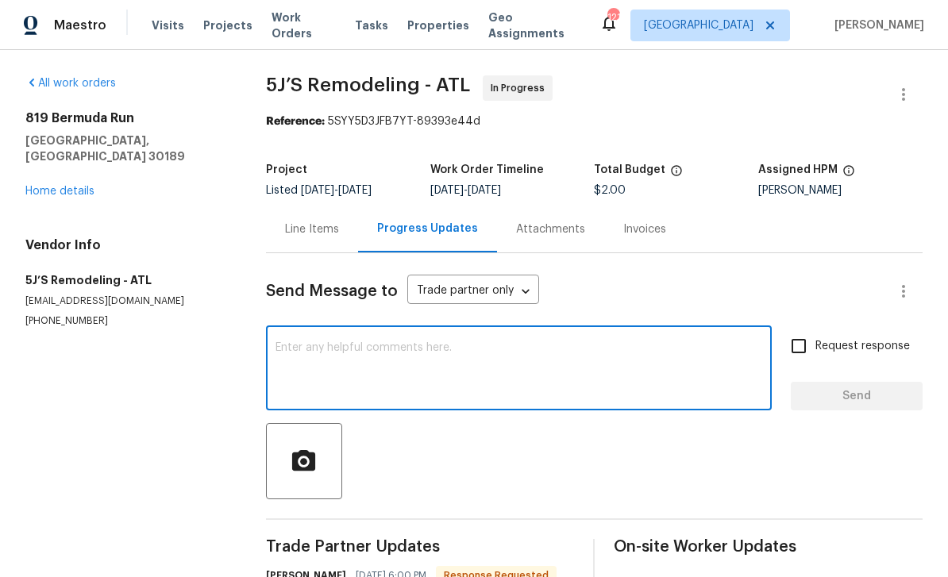
click at [646, 342] on textarea at bounding box center [519, 370] width 487 height 56
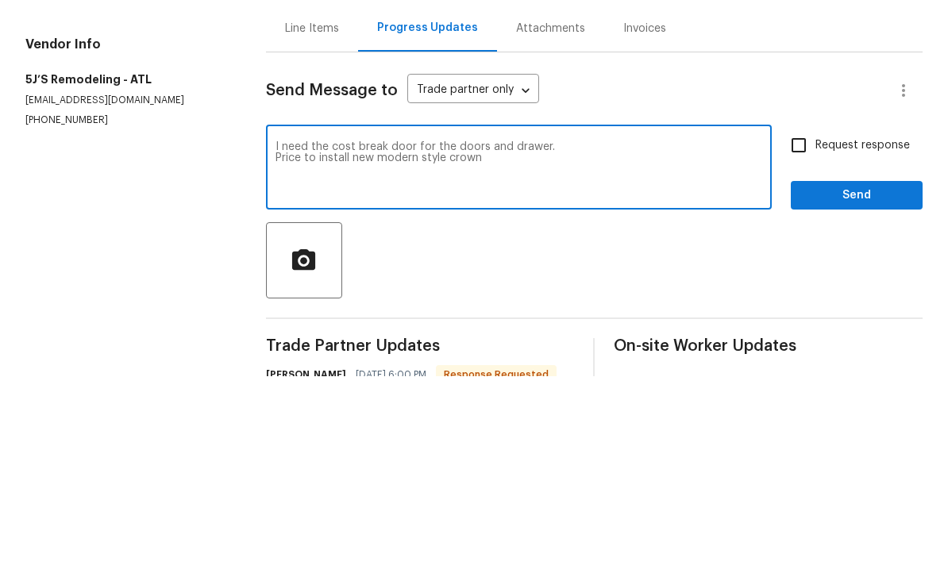
click at [388, 342] on textarea "I need the cost break door for the doors and drawer. Price to install new moder…" at bounding box center [519, 370] width 487 height 56
click at [496, 342] on textarea "I need the cost breakdown door for the doors and drawer. Price to install new m…" at bounding box center [519, 370] width 487 height 56
click at [340, 342] on textarea "I need the cost breakdown door for the doors and drawer. Price to install new m…" at bounding box center [519, 370] width 487 height 56
click at [282, 342] on textarea "I need the cost breakdown door for the doors and drawer. Price to install new m…" at bounding box center [519, 370] width 487 height 56
click at [272, 330] on div "I need the cost breakdown door for the doors and drawer. Price to install new m…" at bounding box center [519, 370] width 506 height 81
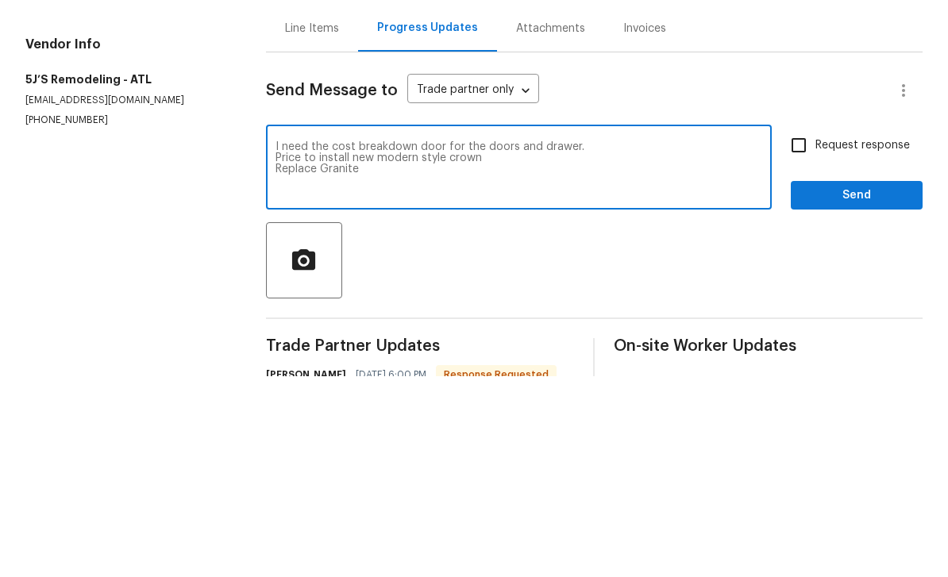
click at [346, 342] on textarea "I need the cost breakdown door for the doors and drawer. Price to install new m…" at bounding box center [519, 370] width 487 height 56
click at [275, 330] on div "I need the cost breakdown door for the doors and drawer. Price to install new m…" at bounding box center [519, 370] width 506 height 81
click at [283, 342] on textarea "I need the cost breakdown door for the doors and drawer. Price to install new m…" at bounding box center [519, 370] width 487 height 56
click at [415, 342] on textarea "I need the cost breakdown door for the doors and drawer. Price to install new m…" at bounding box center [519, 370] width 487 height 56
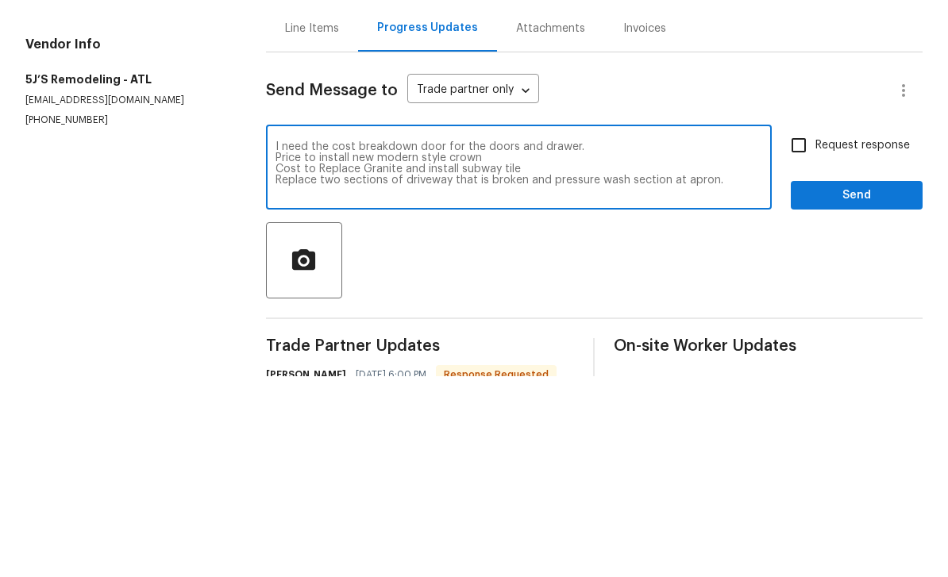
click at [281, 342] on textarea "I need the cost breakdown door for the doors and drawer. Price to install new m…" at bounding box center [519, 370] width 487 height 56
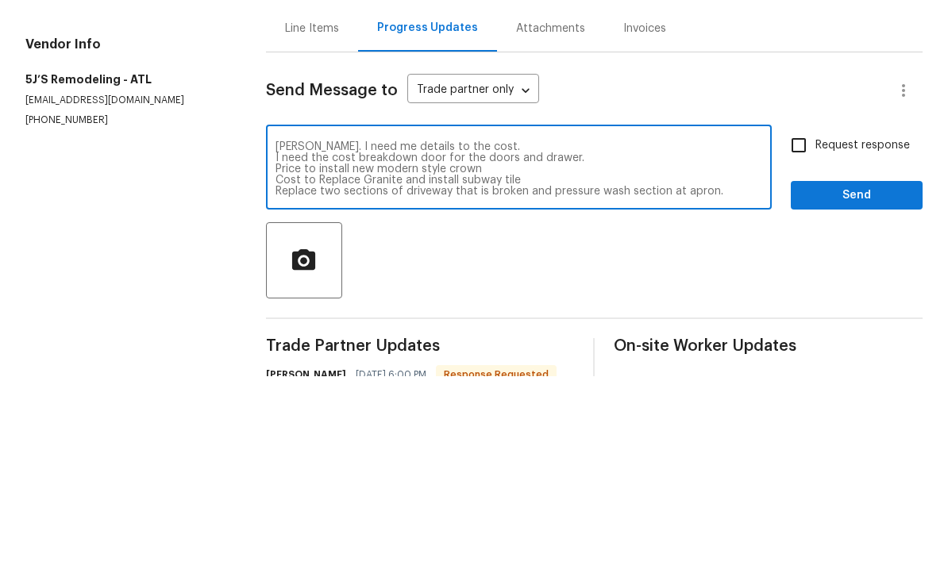
click at [413, 342] on textarea "Ray. I need me details to the cost. I need the cost breakdown door for the door…" at bounding box center [519, 370] width 487 height 56
click at [501, 342] on textarea "Ray. I need me details to the cost. Shaker style door for the doors and drawer.…" at bounding box center [519, 370] width 487 height 56
click at [413, 342] on textarea "Ray. I need me details to the cost. Shaker style door for the doors and drawer.…" at bounding box center [519, 370] width 487 height 56
type textarea "Ray. I need me details to the cost. Shaker style door for the kitchen doors and…"
click at [797, 330] on input "Request response" at bounding box center [798, 346] width 33 height 33
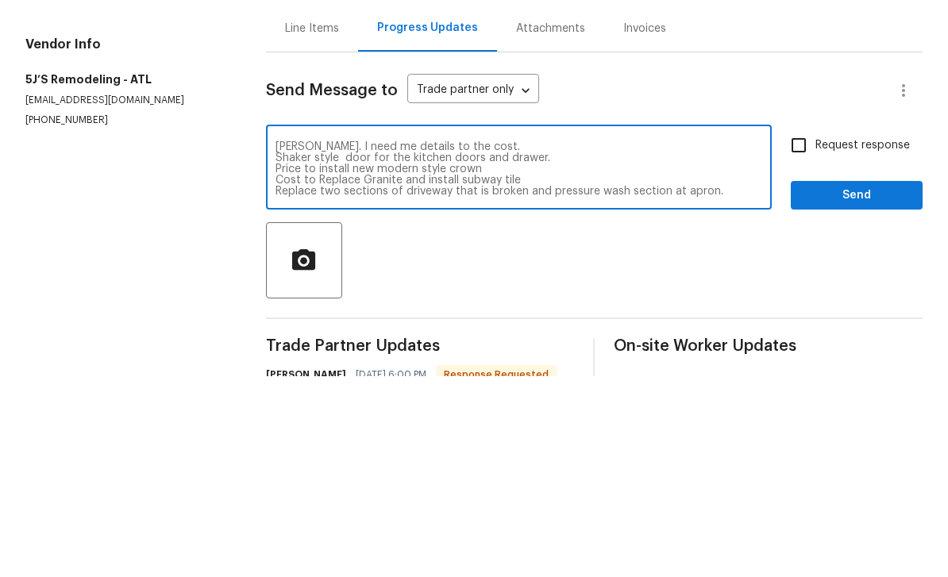
checkbox input "true"
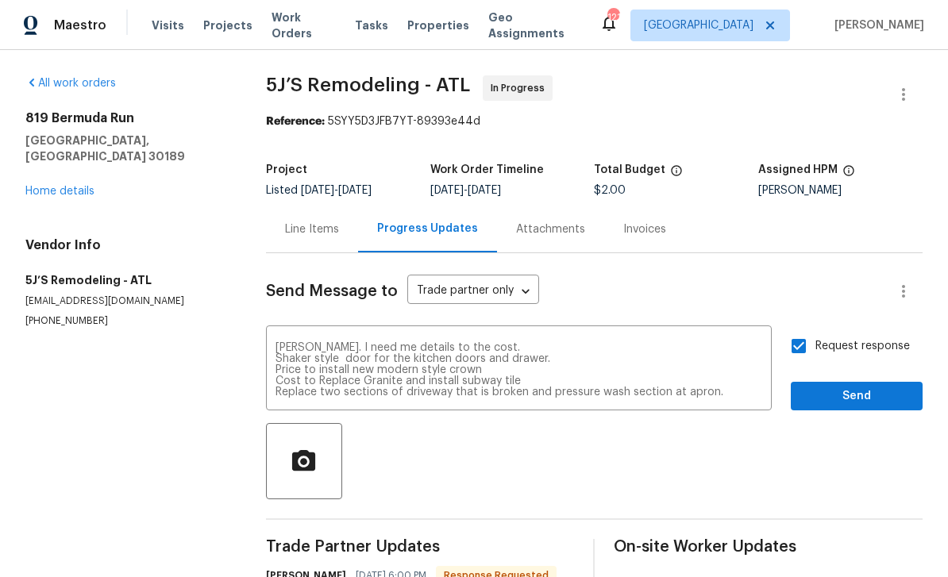
click at [355, 342] on textarea "Ray. I need me details to the cost. Shaker style door for the kitchen doors and…" at bounding box center [519, 370] width 487 height 56
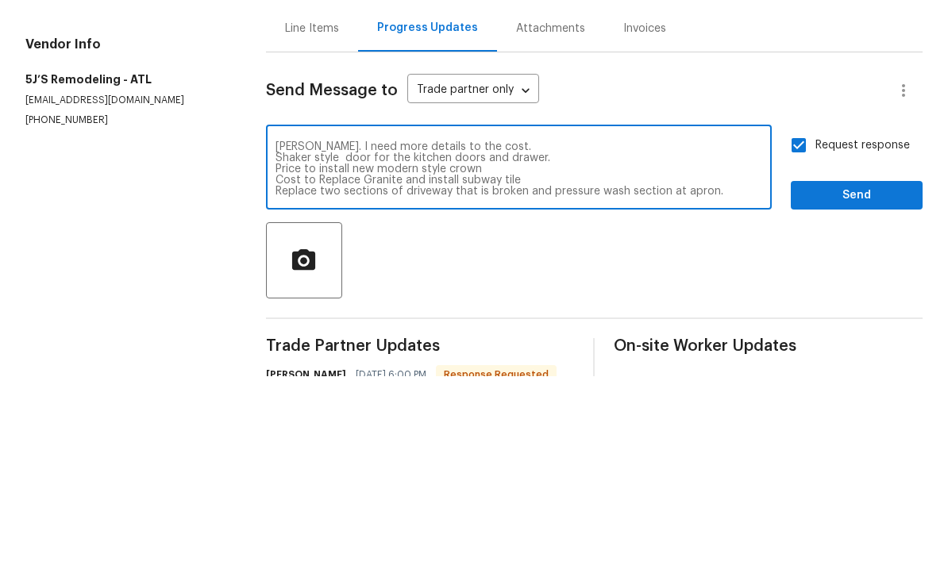
click at [402, 342] on textarea "Ray. I need more details to the cost. Shaker style door for the kitchen doors a…" at bounding box center [519, 370] width 487 height 56
type textarea "Ray. I need more description and separation to the cost. Shaker style door for …"
click at [835, 387] on span "Send" at bounding box center [857, 397] width 106 height 20
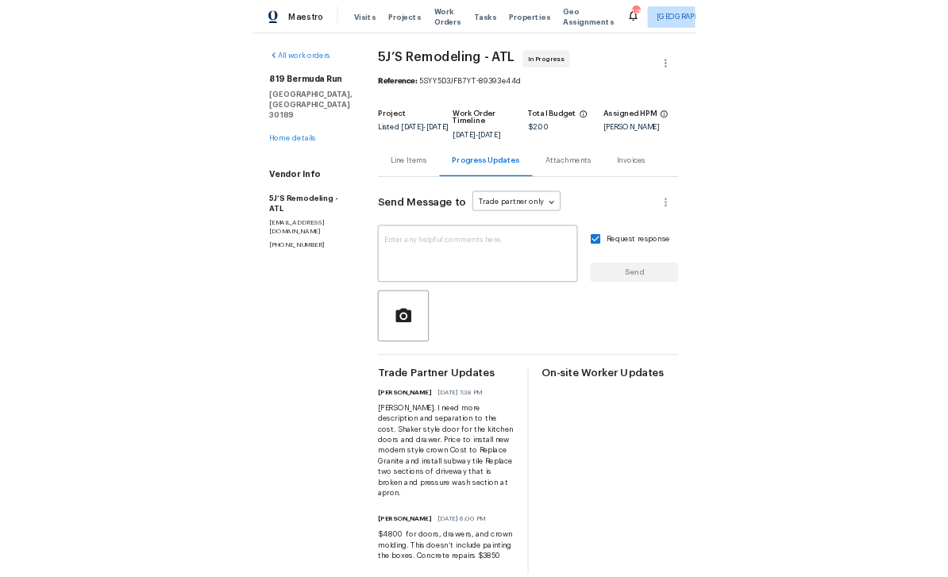
scroll to position [17, 0]
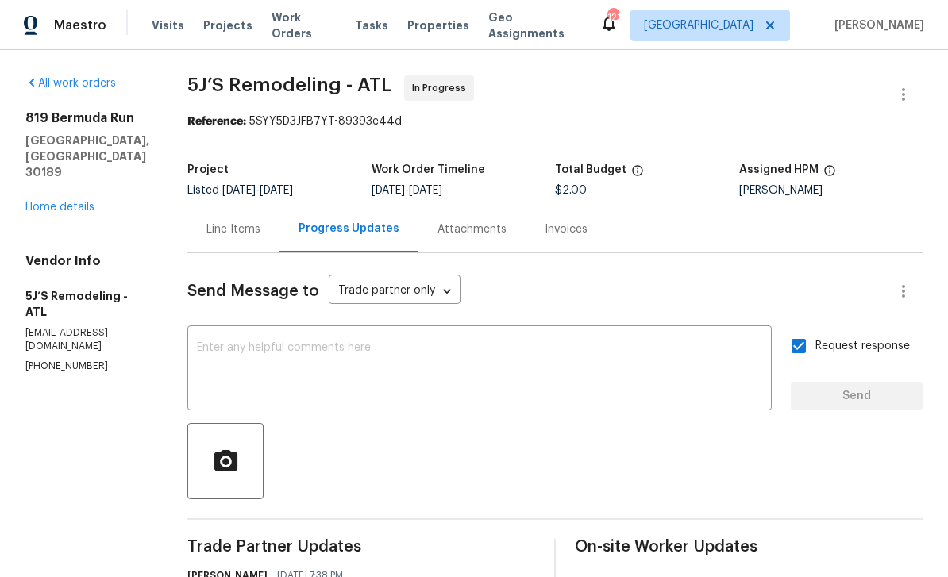
click at [53, 202] on link "Home details" at bounding box center [59, 207] width 69 height 11
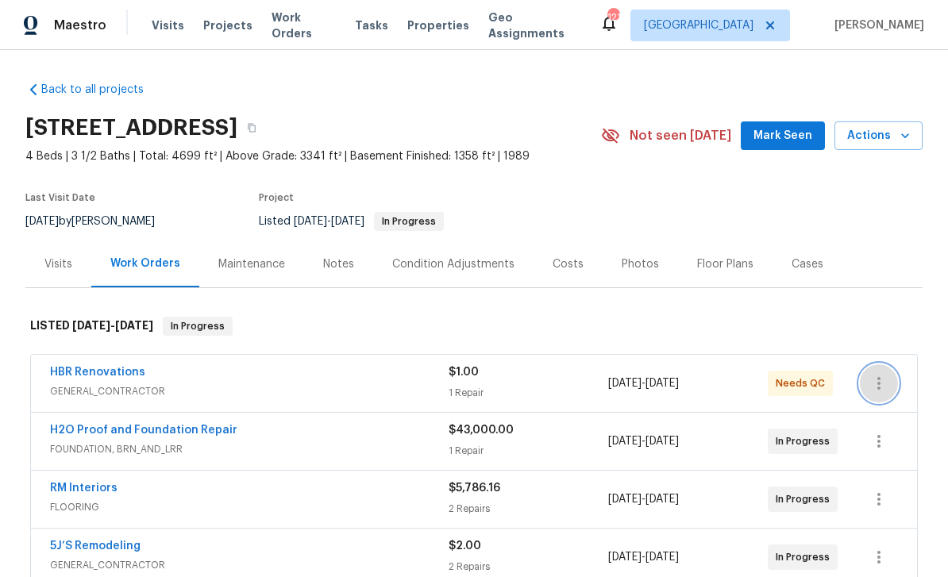
click at [881, 374] on icon "button" at bounding box center [879, 383] width 19 height 19
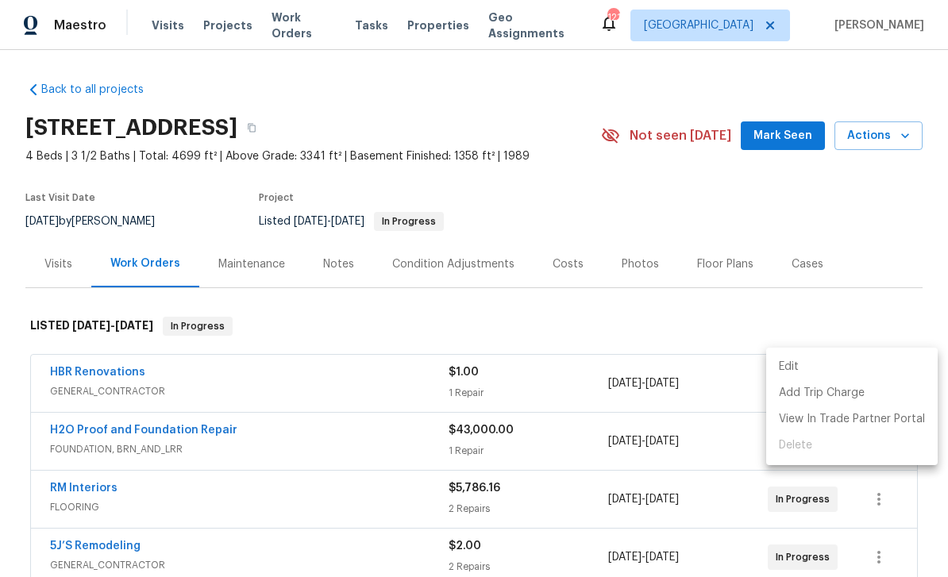
click at [873, 291] on div at bounding box center [474, 288] width 948 height 577
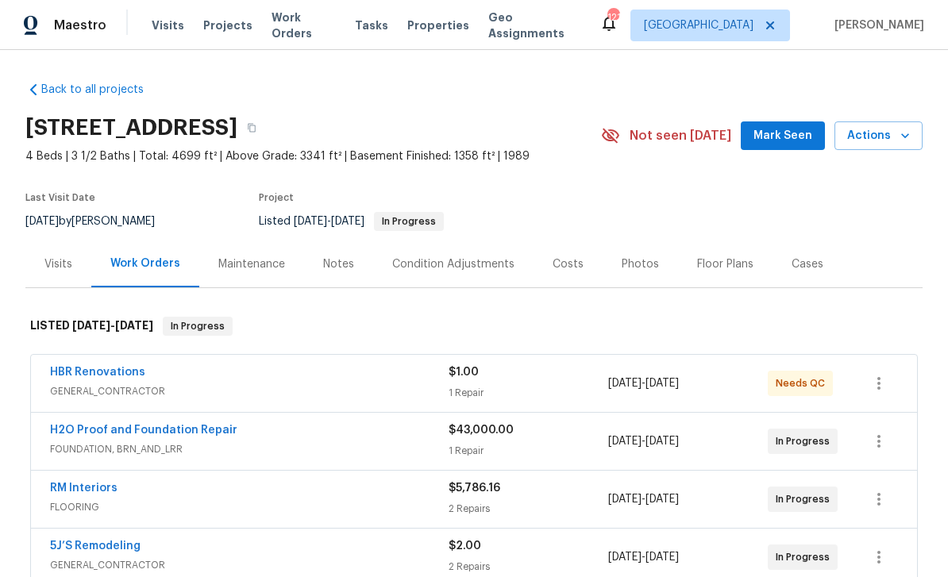
click at [94, 367] on link "HBR Renovations" at bounding box center [97, 372] width 95 height 11
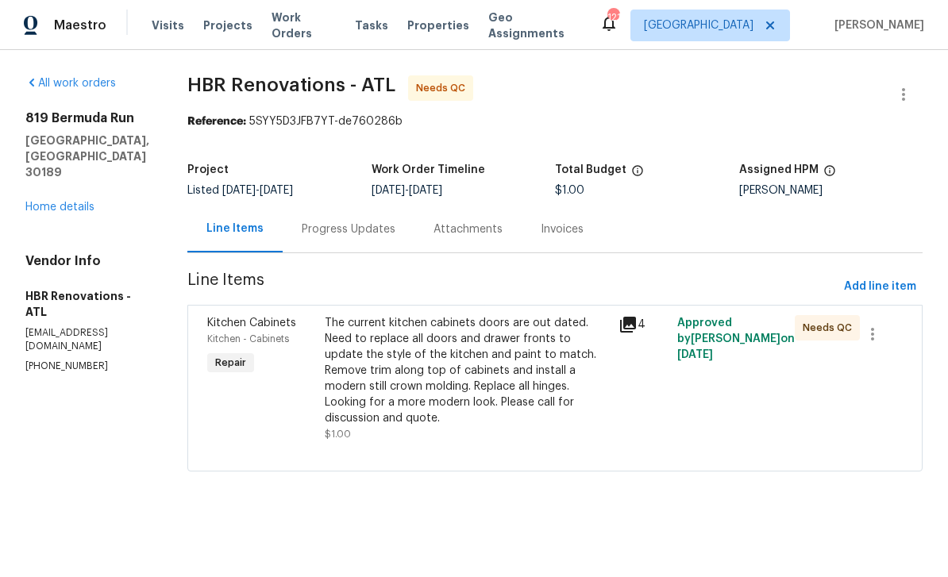
click at [222, 330] on div "Kitchen Cabinets" at bounding box center [261, 323] width 108 height 16
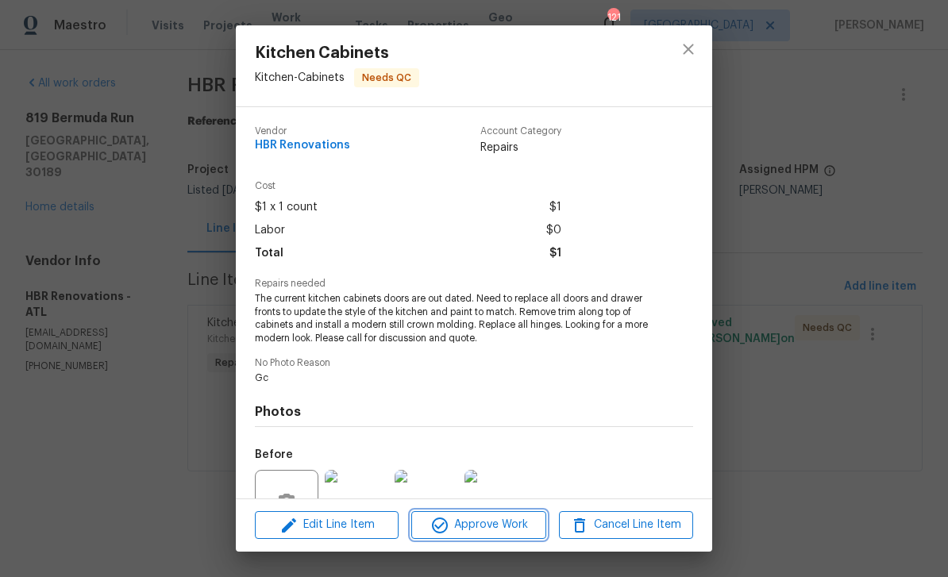
click at [512, 528] on span "Approve Work" at bounding box center [478, 525] width 125 height 20
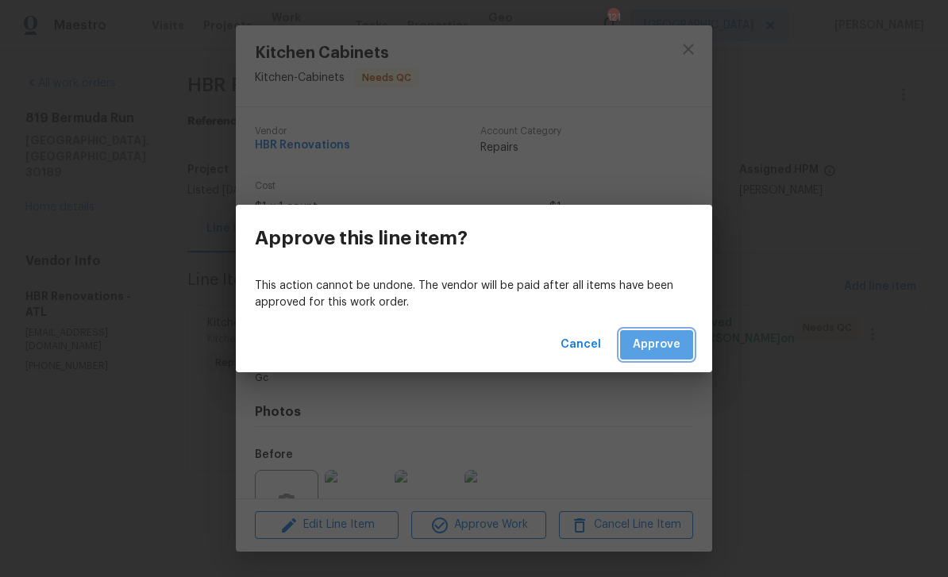
click at [664, 344] on span "Approve" at bounding box center [657, 345] width 48 height 20
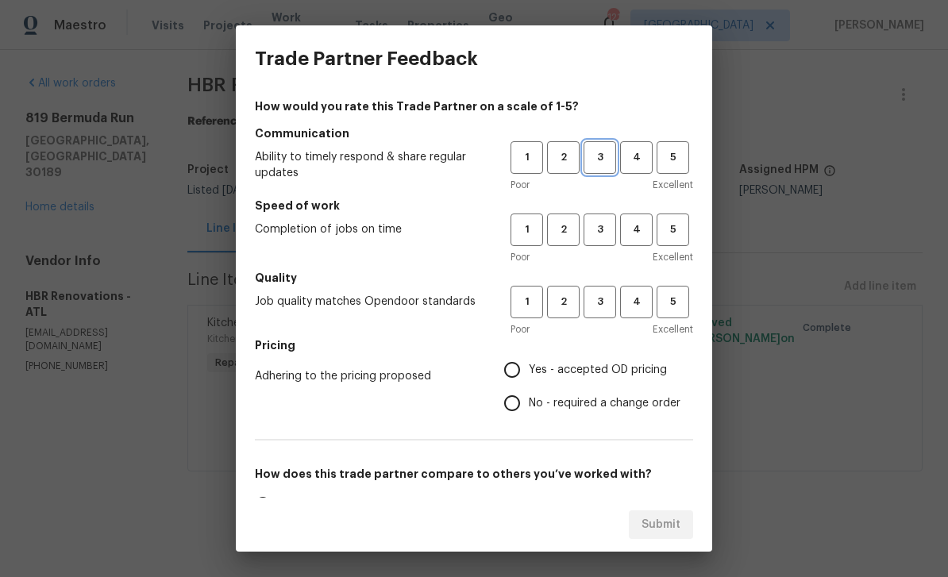
click at [603, 158] on span "3" at bounding box center [599, 157] width 29 height 18
click at [597, 222] on span "3" at bounding box center [599, 230] width 29 height 18
click at [604, 287] on button "3" at bounding box center [600, 302] width 33 height 33
click at [523, 368] on input "Yes - accepted OD pricing" at bounding box center [512, 369] width 33 height 33
radio input "true"
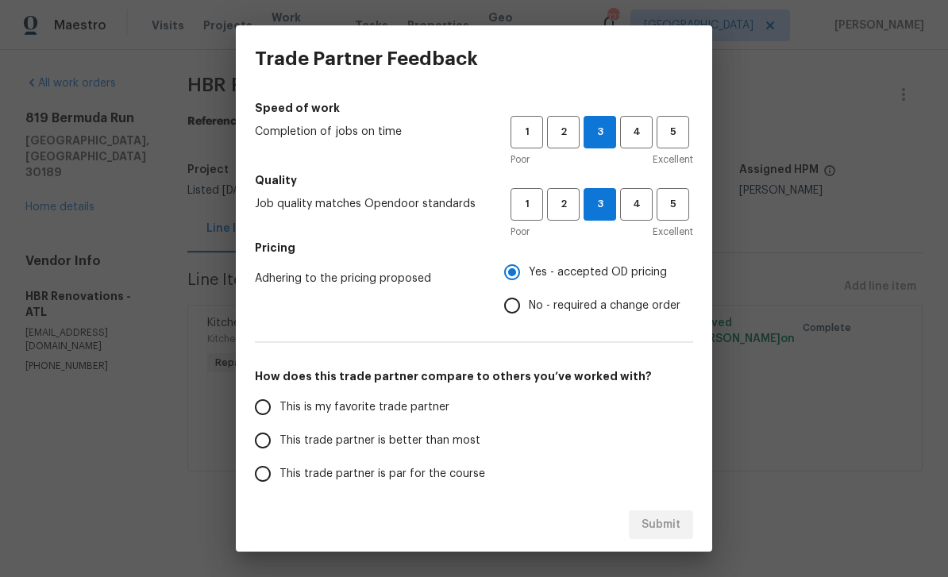
scroll to position [106, 0]
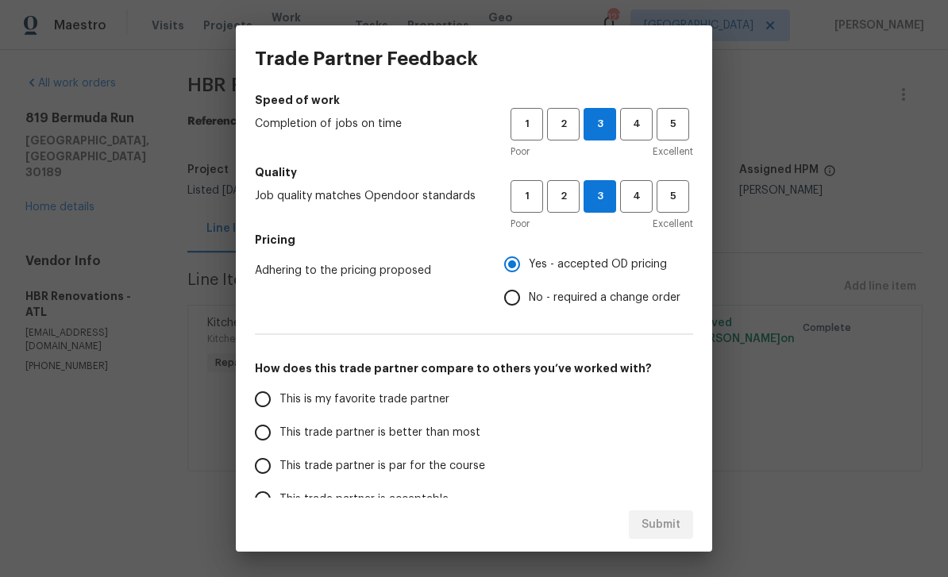
click at [270, 465] on input "This trade partner is par for the course" at bounding box center [262, 465] width 33 height 33
click at [669, 528] on span "Submit" at bounding box center [661, 525] width 39 height 20
radio input "true"
radio input "false"
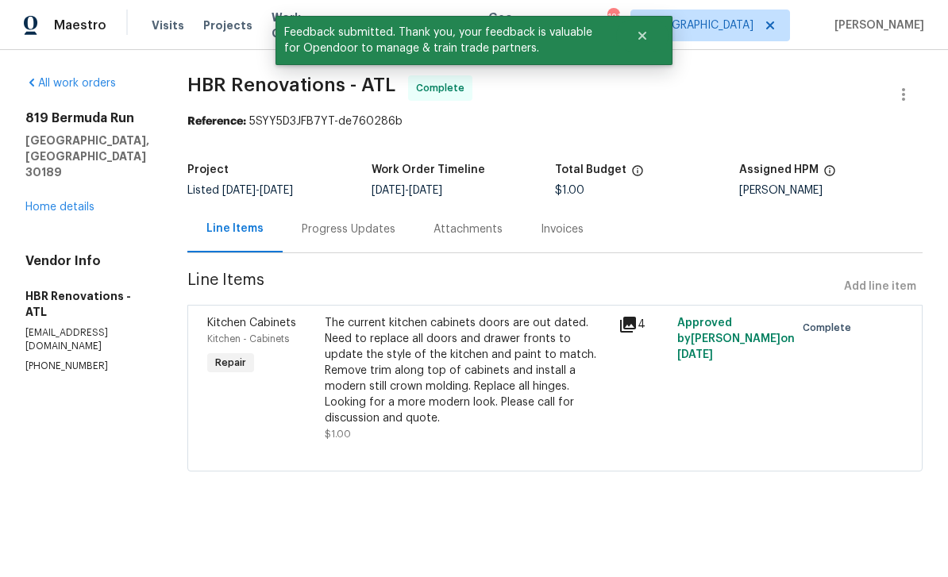
click at [59, 202] on link "Home details" at bounding box center [59, 207] width 69 height 11
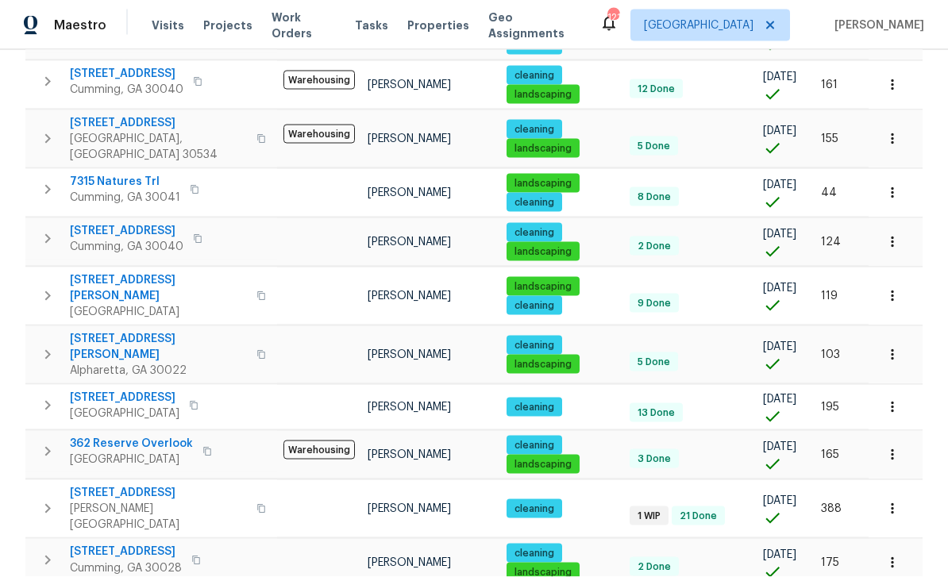
scroll to position [51, 0]
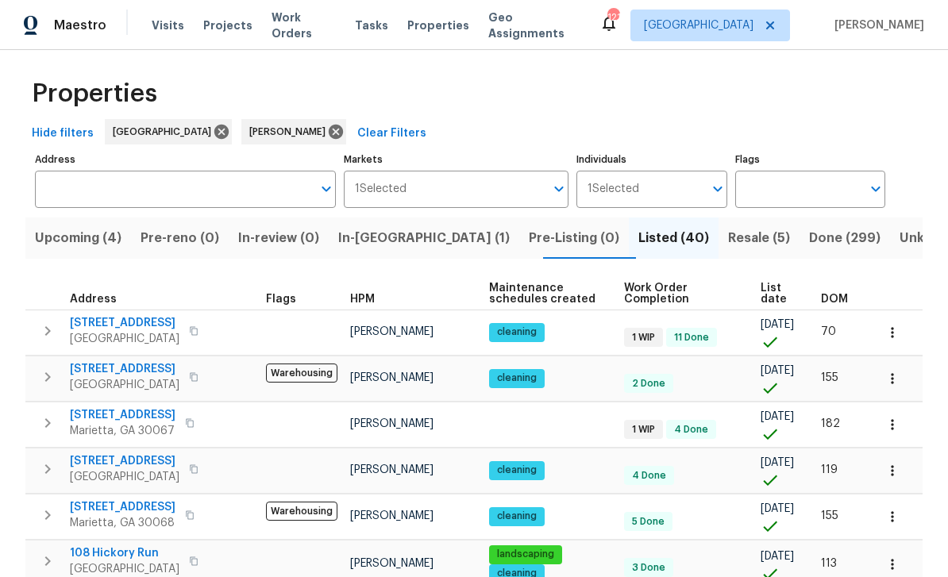
scroll to position [2, 0]
